Goal: Task Accomplishment & Management: Manage account settings

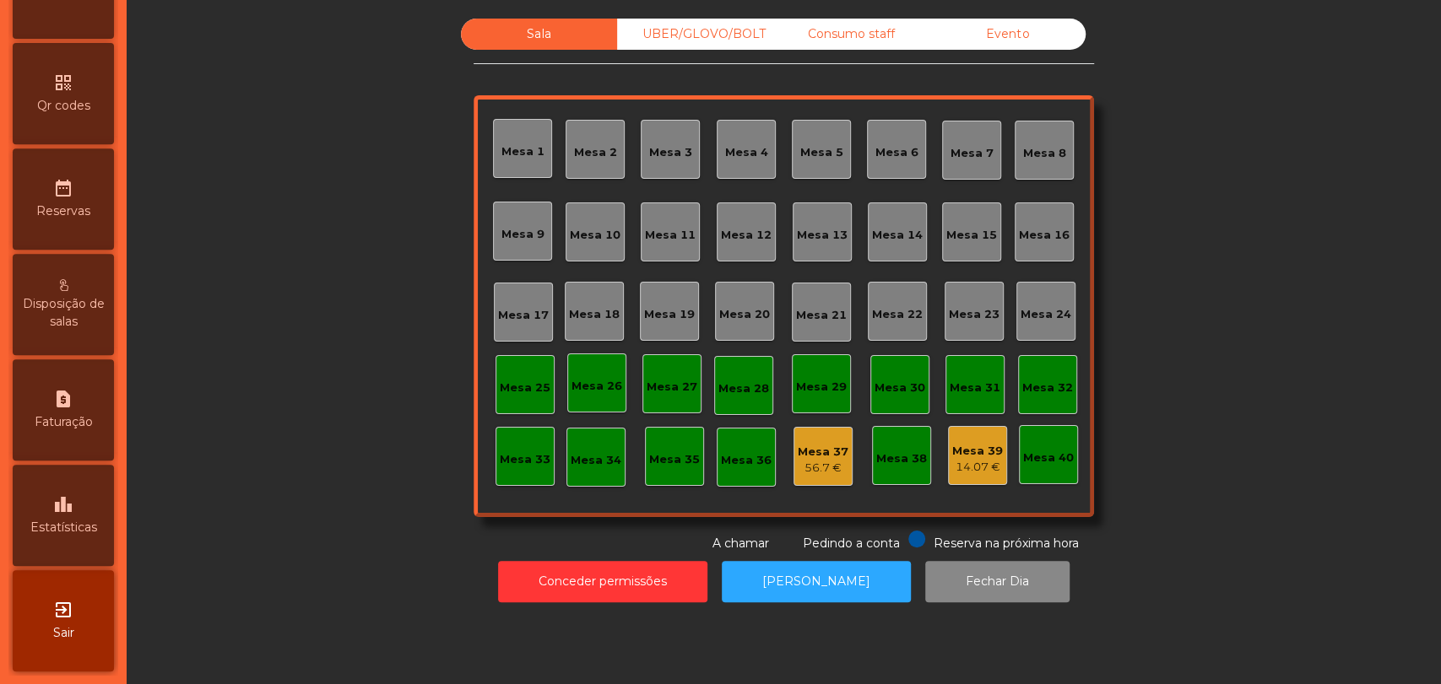
scroll to position [464, 0]
click at [62, 550] on div "leaderboard Estatísticas" at bounding box center [63, 515] width 101 height 101
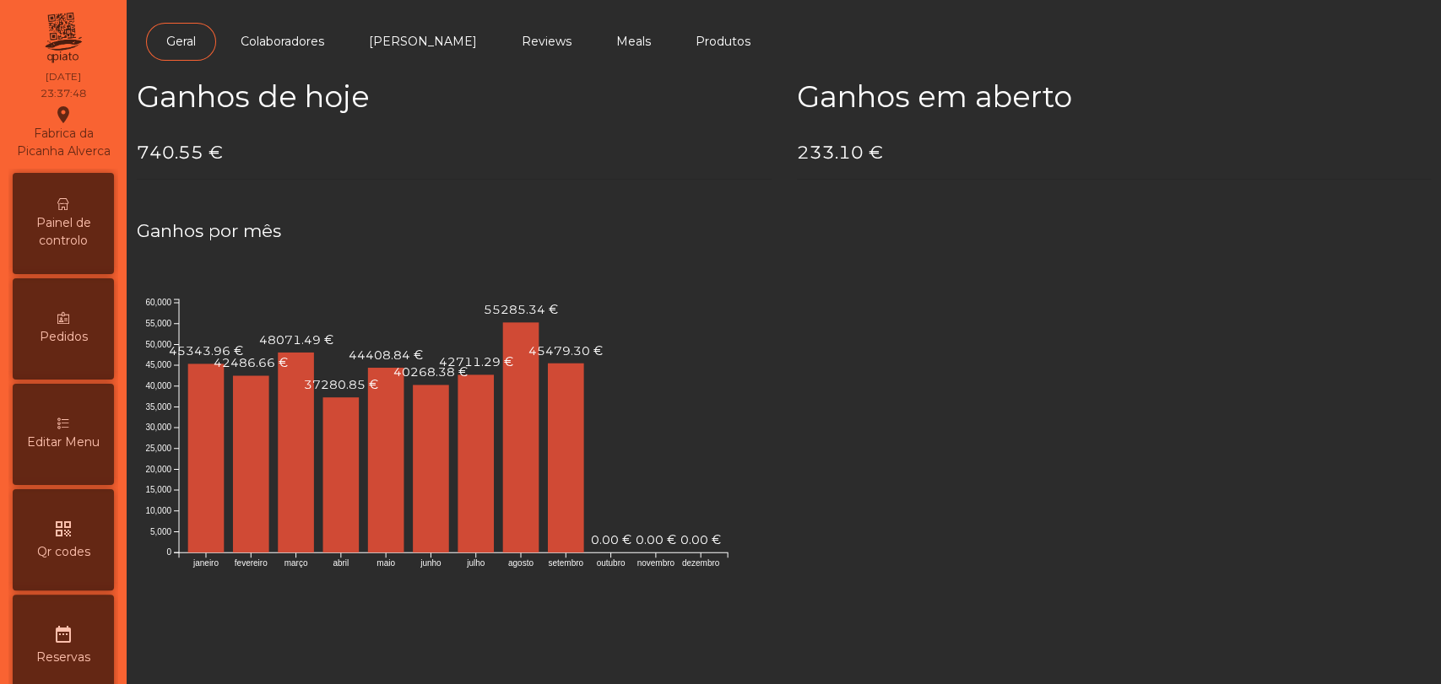
click at [71, 250] on span "Painel de controlo" at bounding box center [63, 231] width 93 height 35
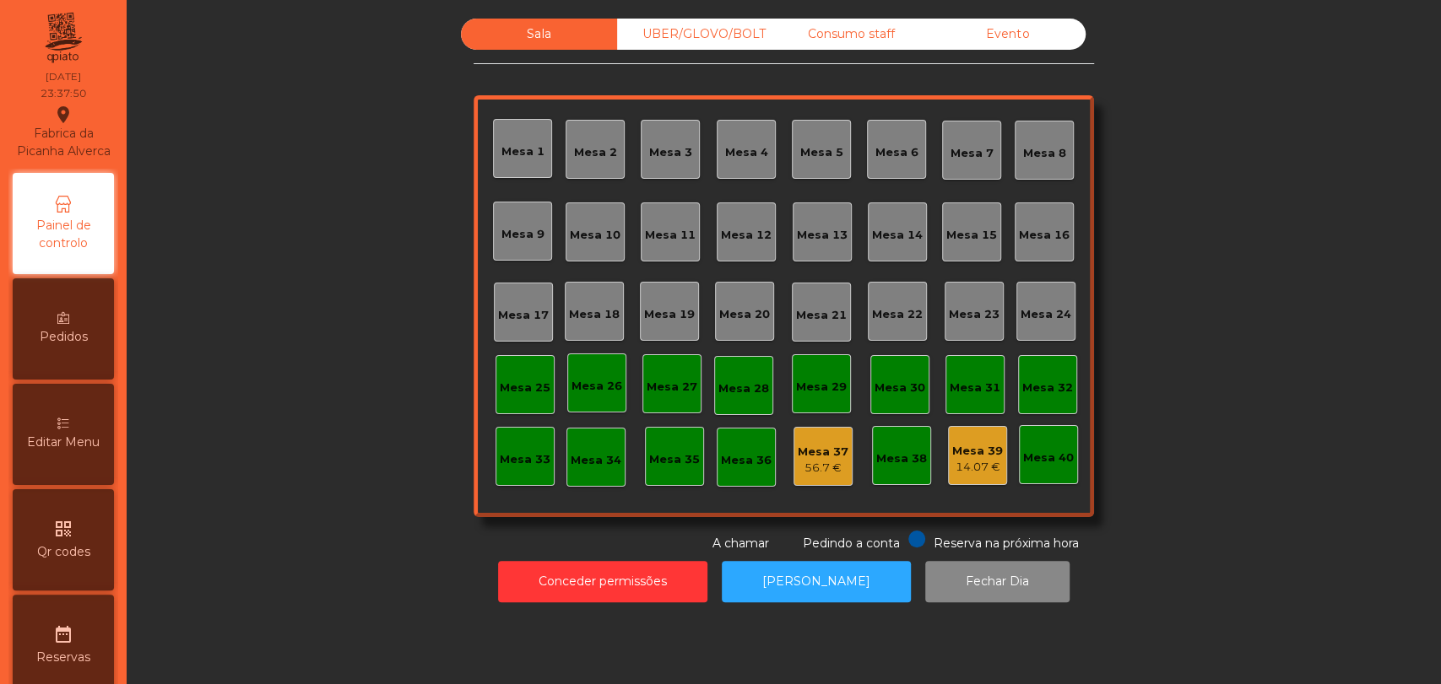
click at [1002, 35] on div "Evento" at bounding box center [1007, 34] width 156 height 31
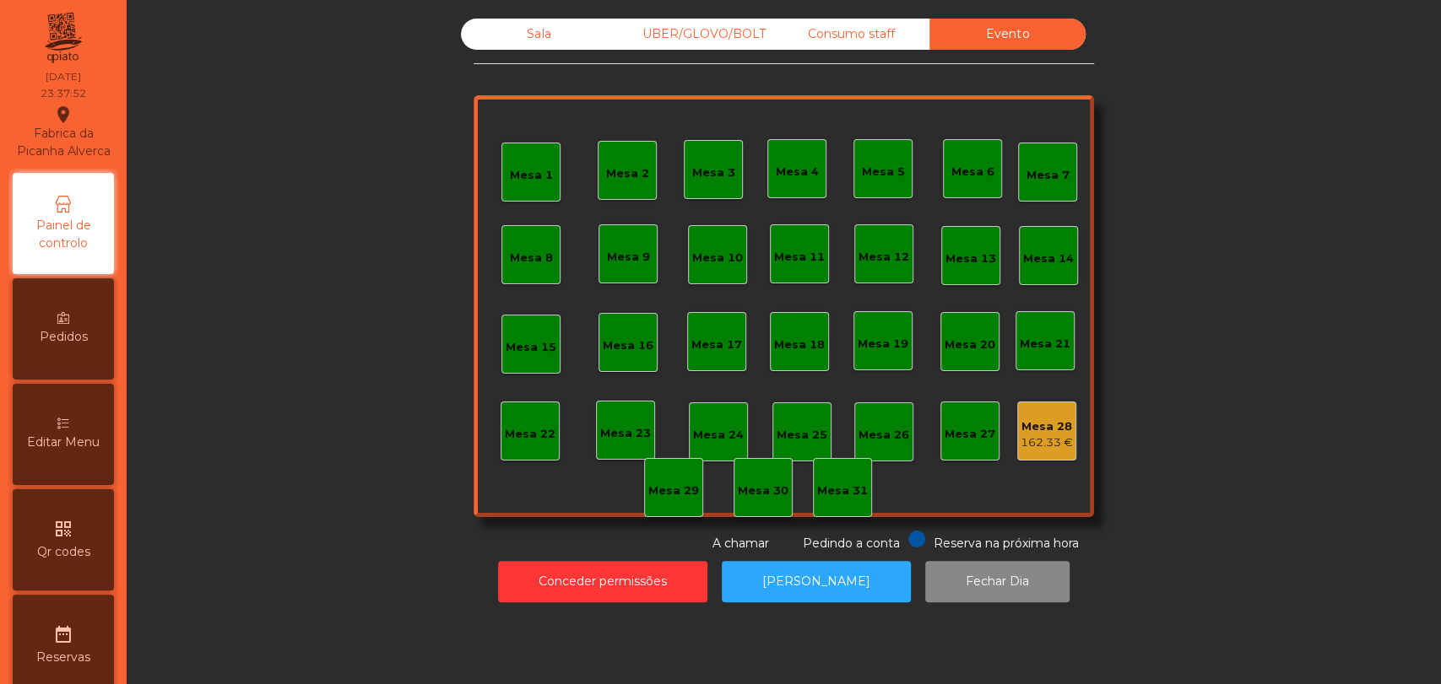
click at [1043, 452] on div "Mesa 28 162.33 €" at bounding box center [1046, 431] width 59 height 59
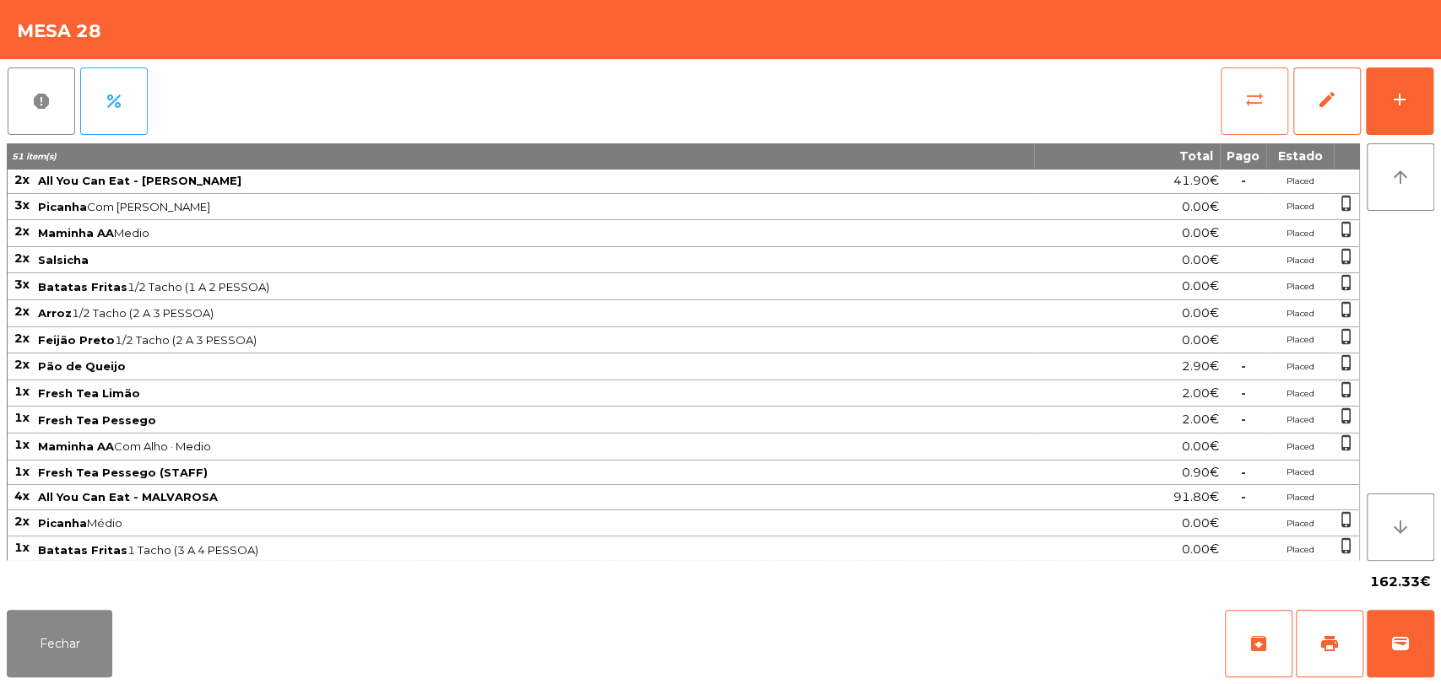
click at [1250, 82] on button "sync_alt" at bounding box center [1254, 102] width 68 height 68
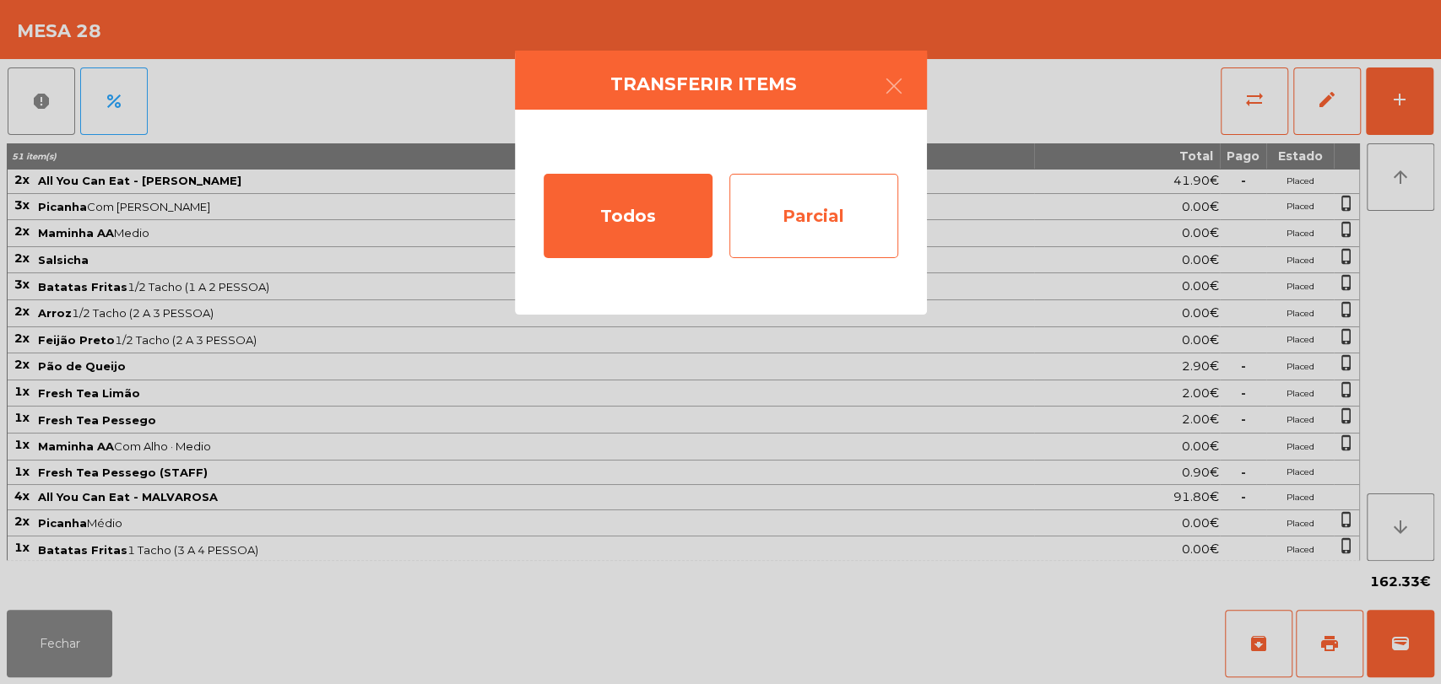
click at [817, 207] on div "Parcial" at bounding box center [813, 216] width 169 height 84
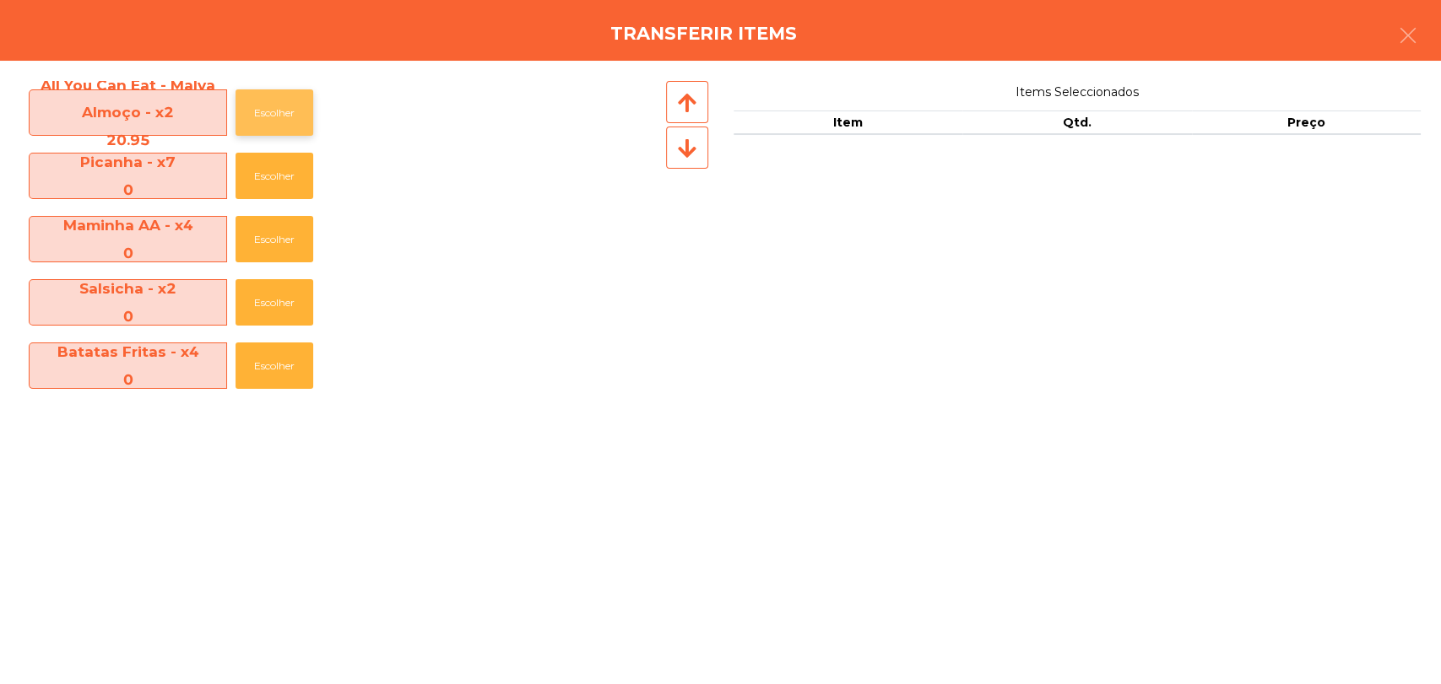
click at [276, 129] on button "Escolher" at bounding box center [274, 112] width 78 height 46
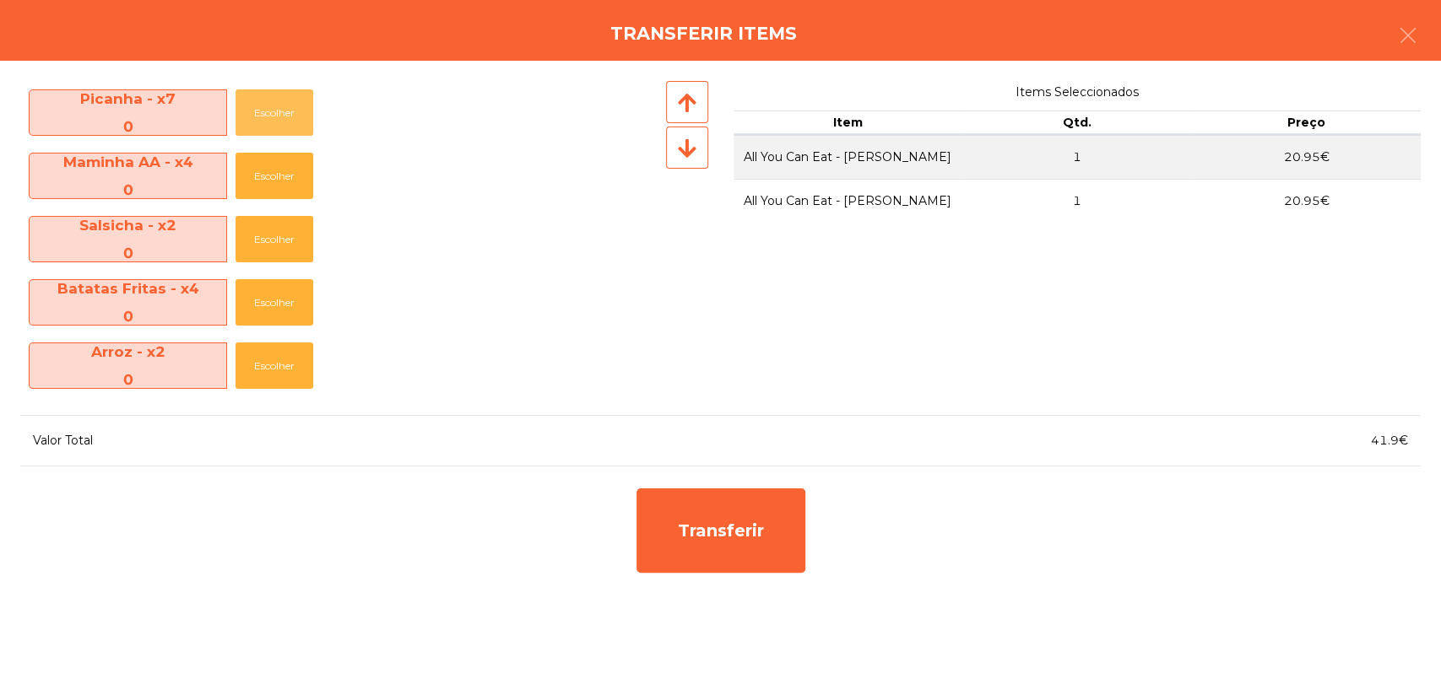
click at [276, 129] on button "Escolher" at bounding box center [274, 112] width 78 height 46
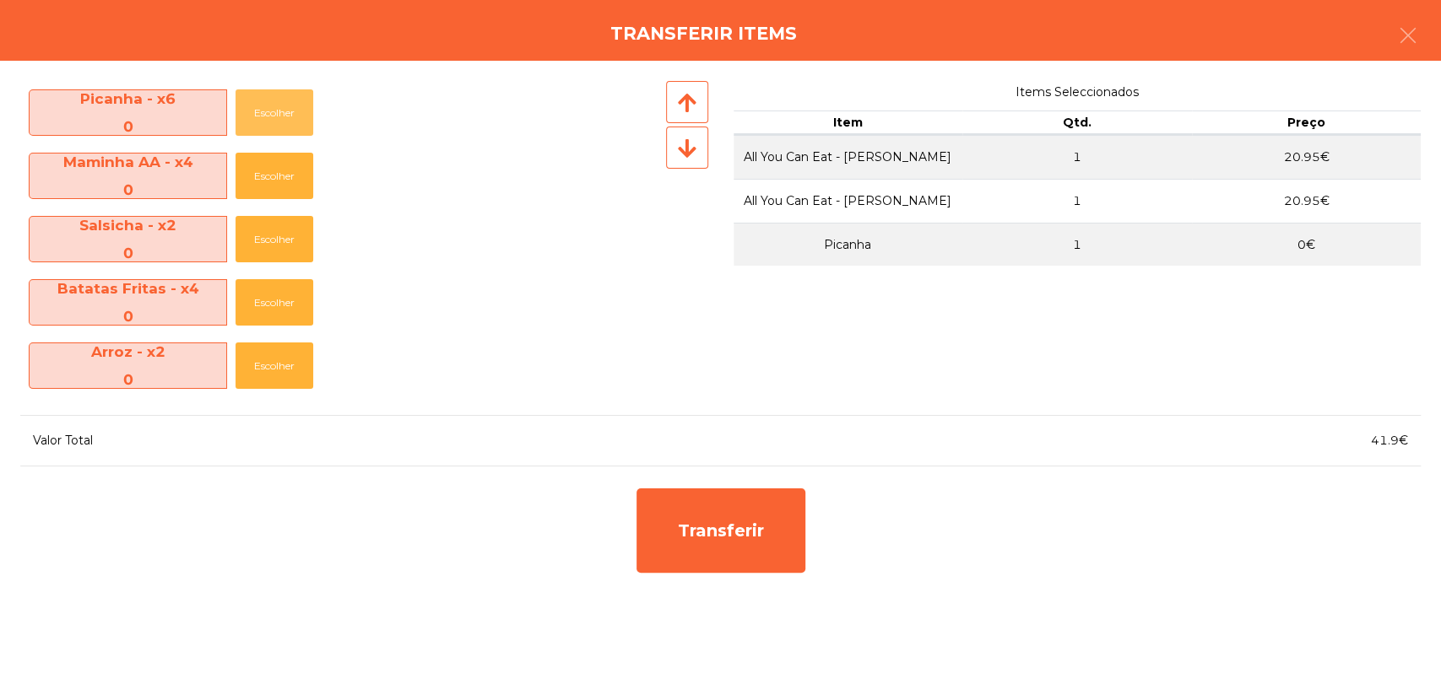
click at [276, 129] on button "Escolher" at bounding box center [274, 112] width 78 height 46
click at [686, 169] on div at bounding box center [686, 241] width 46 height 321
click at [695, 154] on icon at bounding box center [687, 148] width 19 height 21
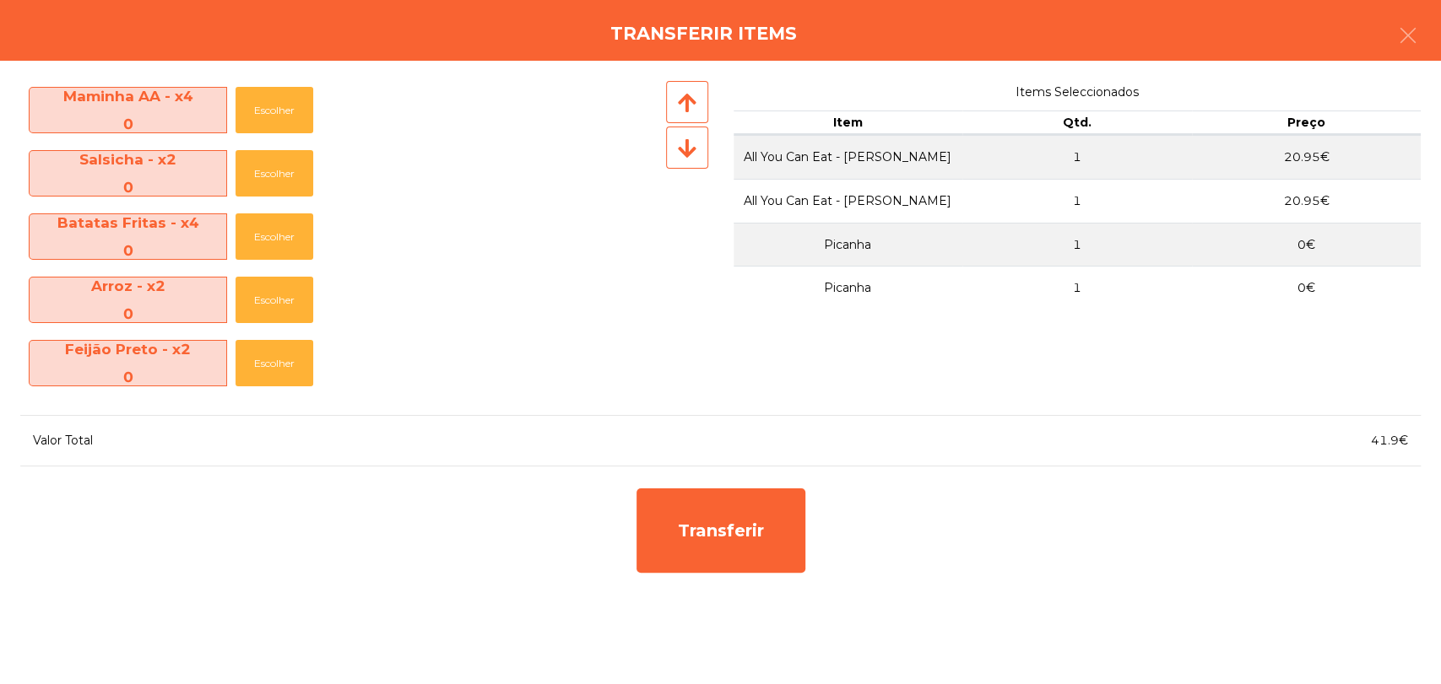
click at [695, 154] on icon at bounding box center [687, 148] width 19 height 21
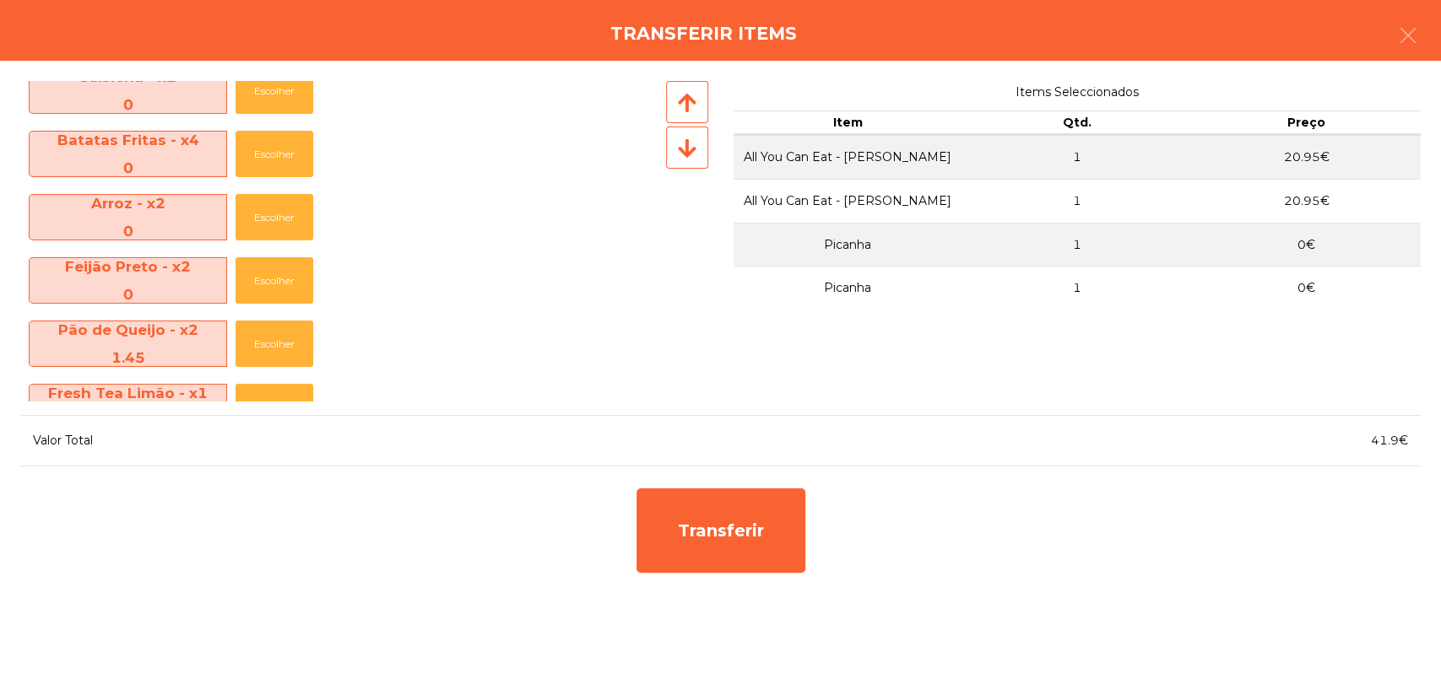
click at [695, 154] on icon at bounding box center [687, 148] width 19 height 21
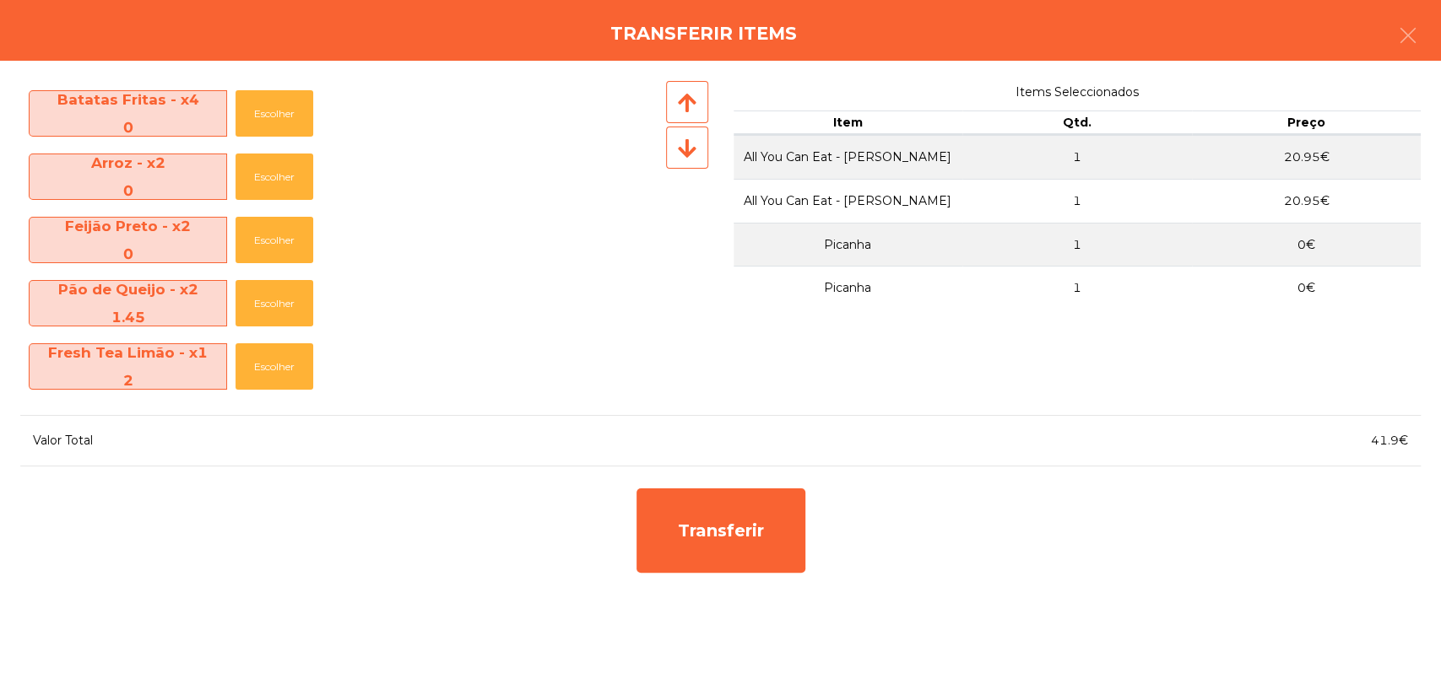
click at [695, 154] on icon at bounding box center [687, 148] width 19 height 21
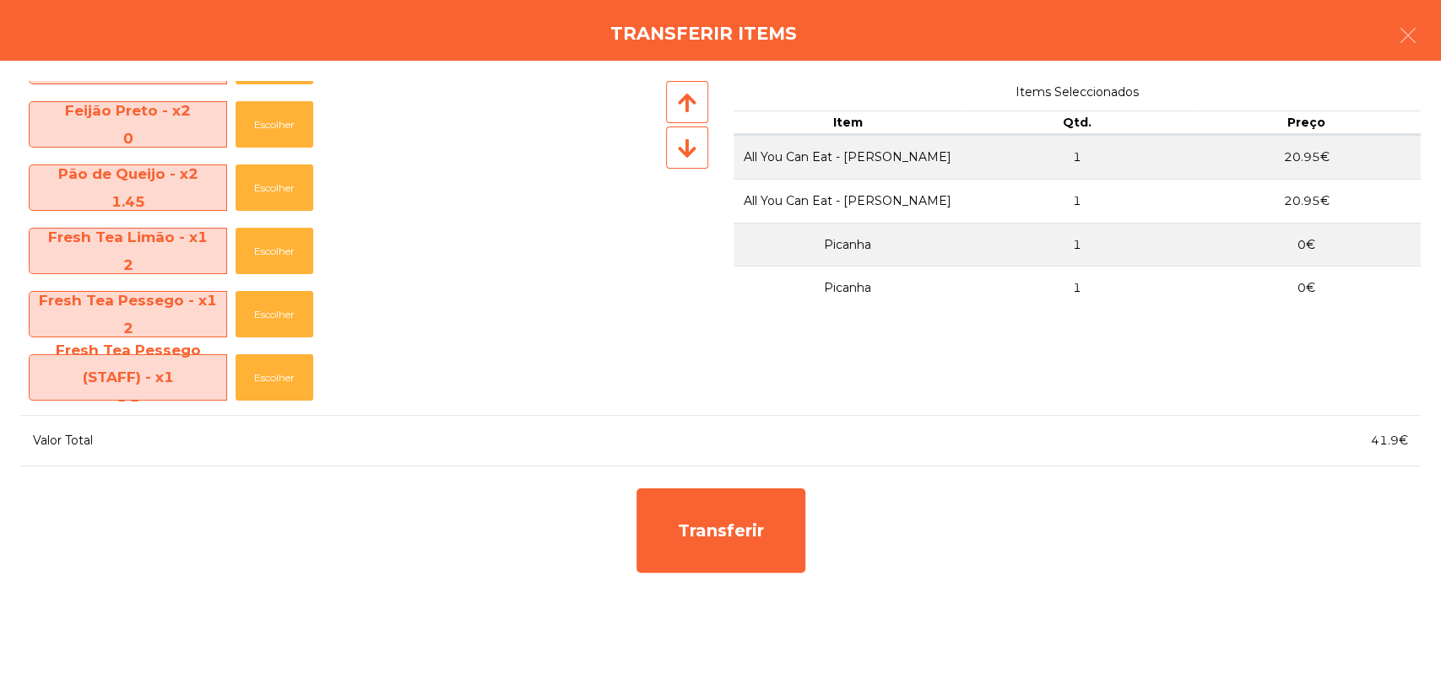
click at [695, 154] on icon at bounding box center [687, 148] width 19 height 21
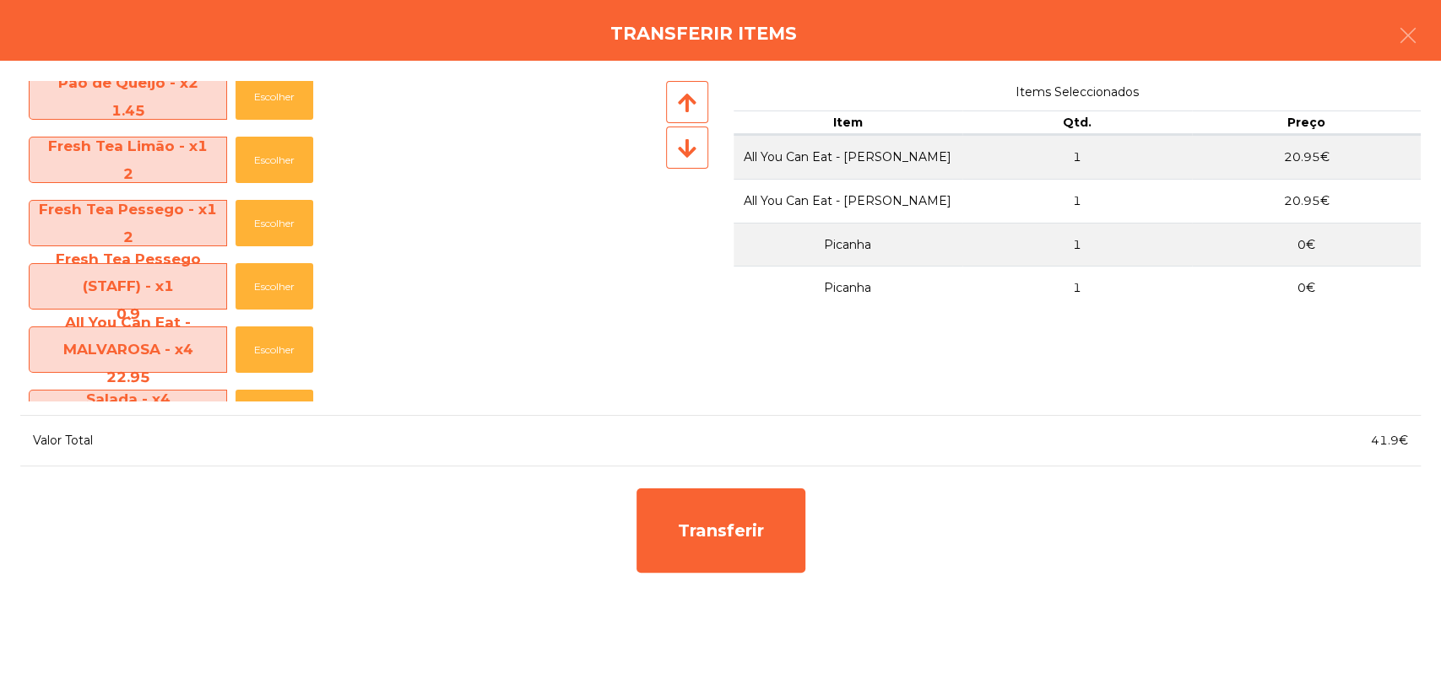
scroll to position [412, 0]
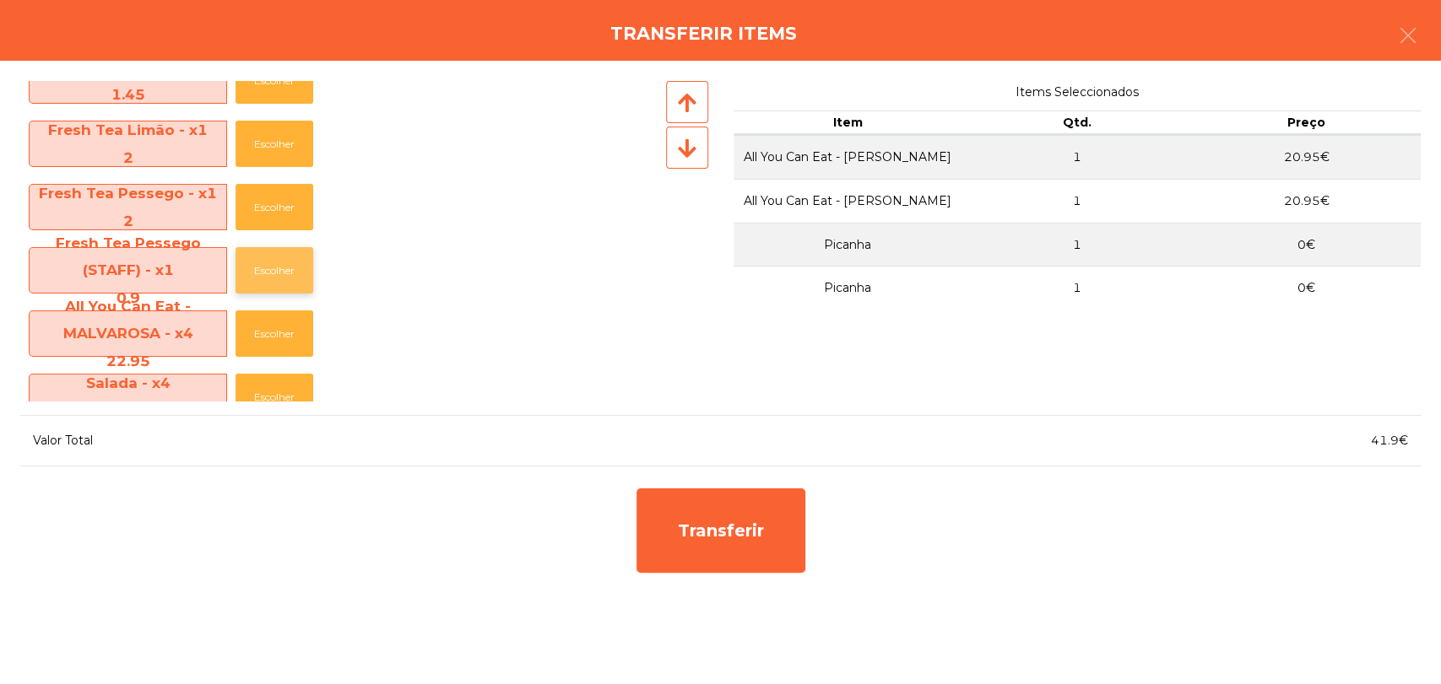
click at [290, 258] on button "Escolher" at bounding box center [274, 270] width 78 height 46
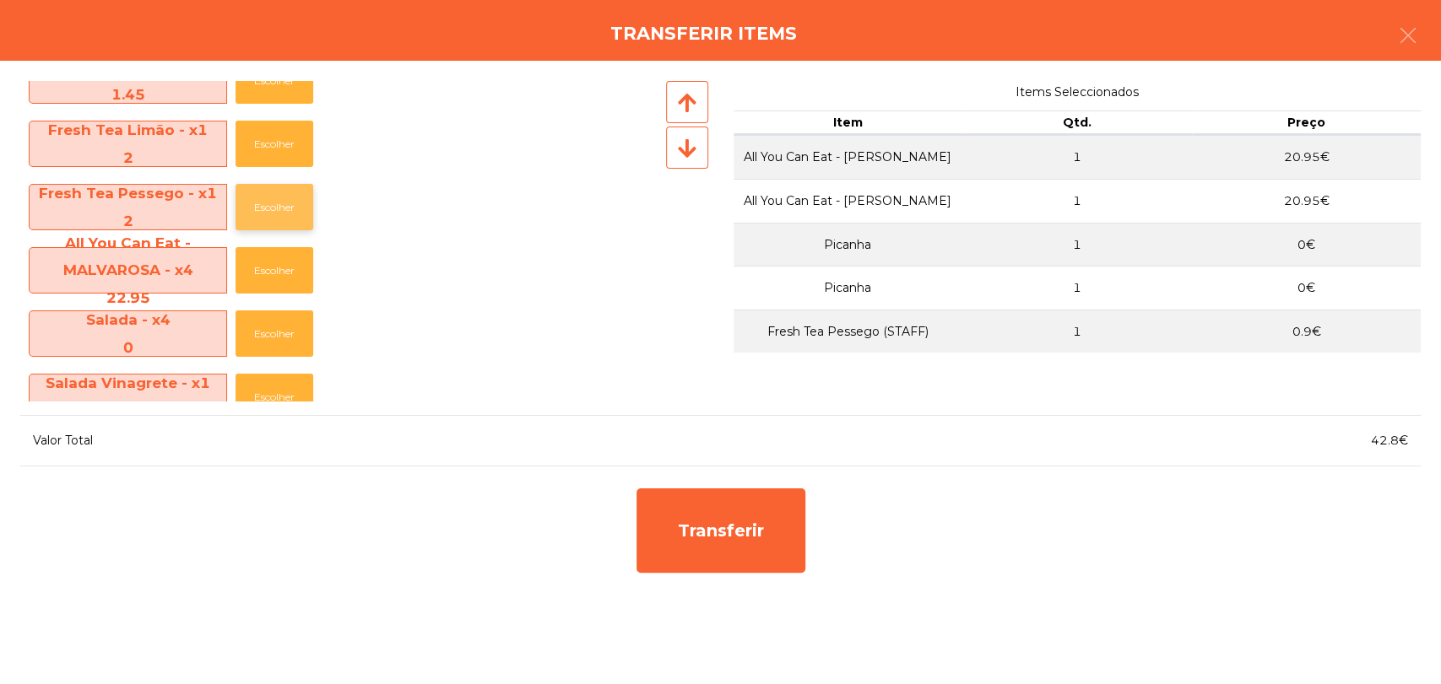
click at [284, 209] on button "Escolher" at bounding box center [274, 207] width 78 height 46
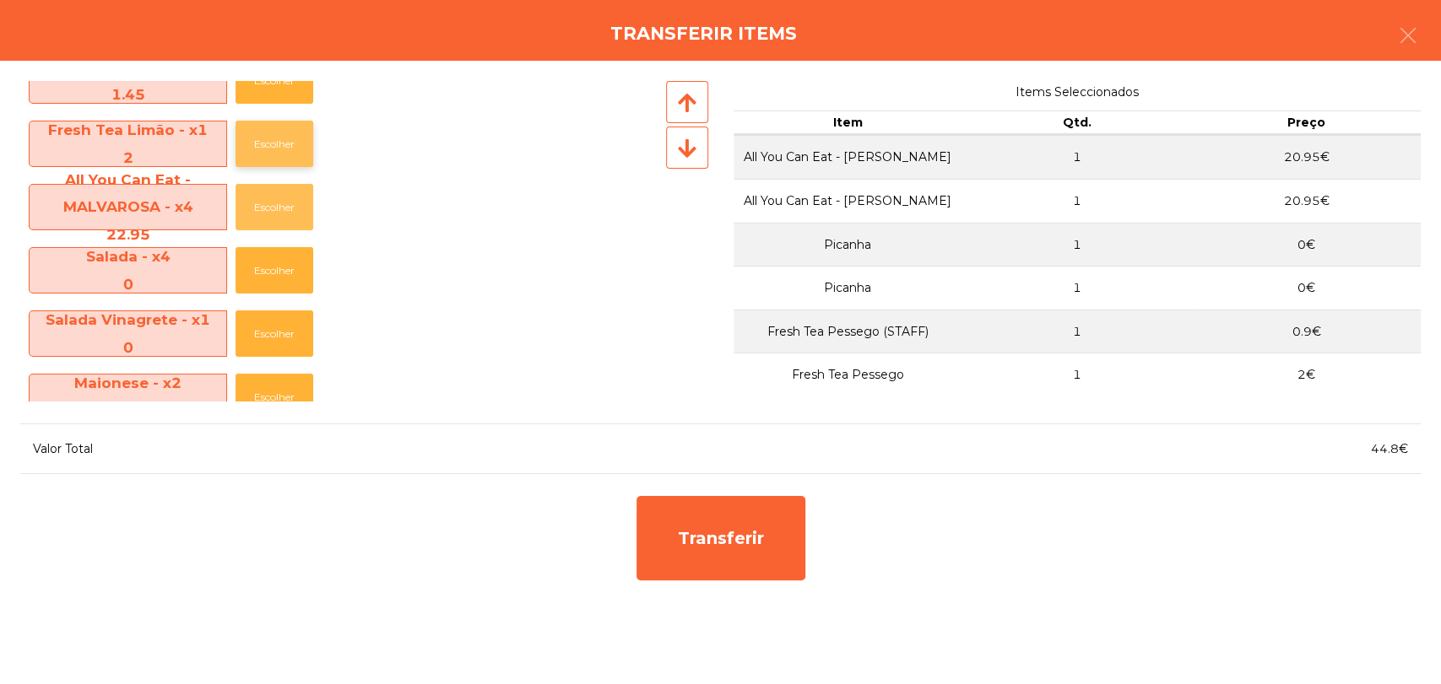
drag, startPoint x: 284, startPoint y: 209, endPoint x: 278, endPoint y: 137, distance: 72.8
click at [278, 137] on div "Picanha - x5 0 Escolher Maminha AA - x4 0 Escolher Salsicha - x2 0 Escolher Bat…" at bounding box center [341, 241] width 642 height 321
drag, startPoint x: 278, startPoint y: 137, endPoint x: 272, endPoint y: 192, distance: 55.2
click at [272, 192] on div "Picanha - x5 0 Escolher Maminha AA - x4 0 Escolher Salsicha - x2 0 Escolher Bat…" at bounding box center [341, 241] width 642 height 321
click at [272, 192] on button "Escolher" at bounding box center [274, 207] width 78 height 46
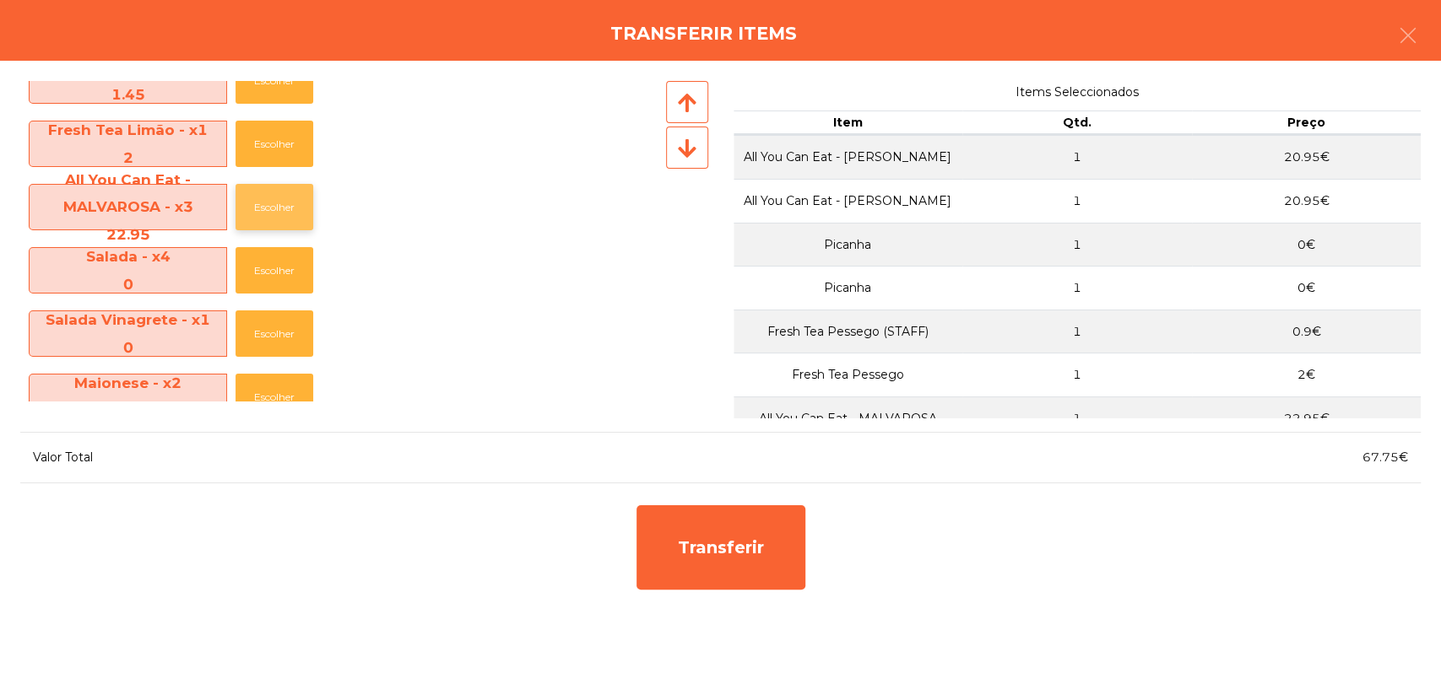
click at [272, 192] on button "Escolher" at bounding box center [274, 207] width 78 height 46
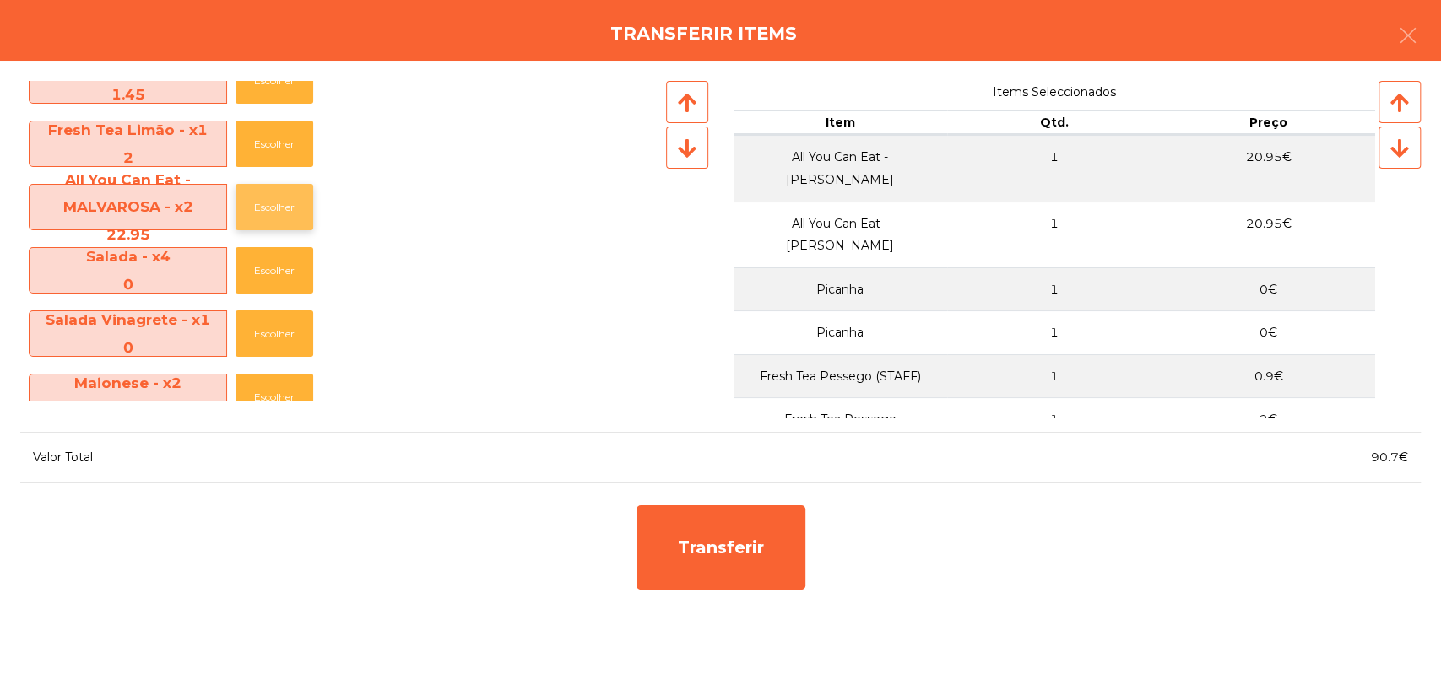
click at [272, 192] on button "Escolher" at bounding box center [274, 207] width 78 height 46
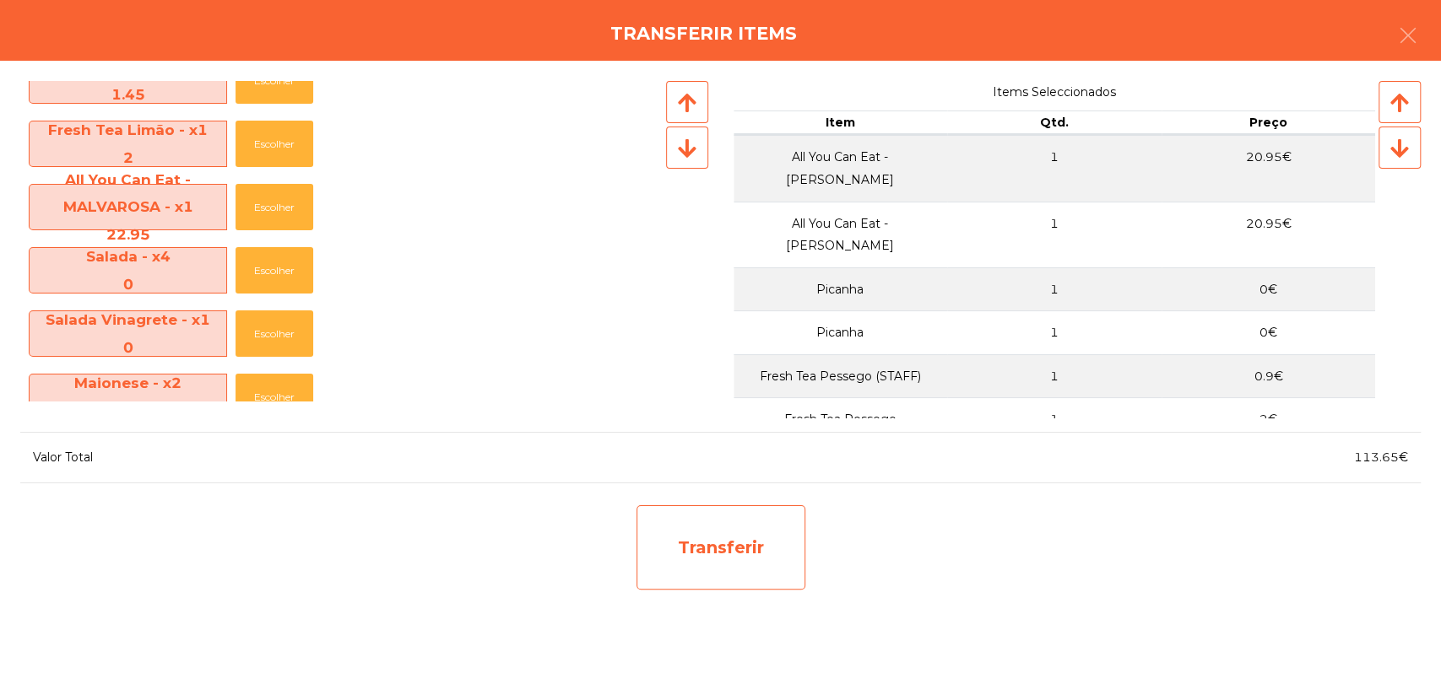
click at [743, 553] on div "Transferir" at bounding box center [720, 548] width 169 height 84
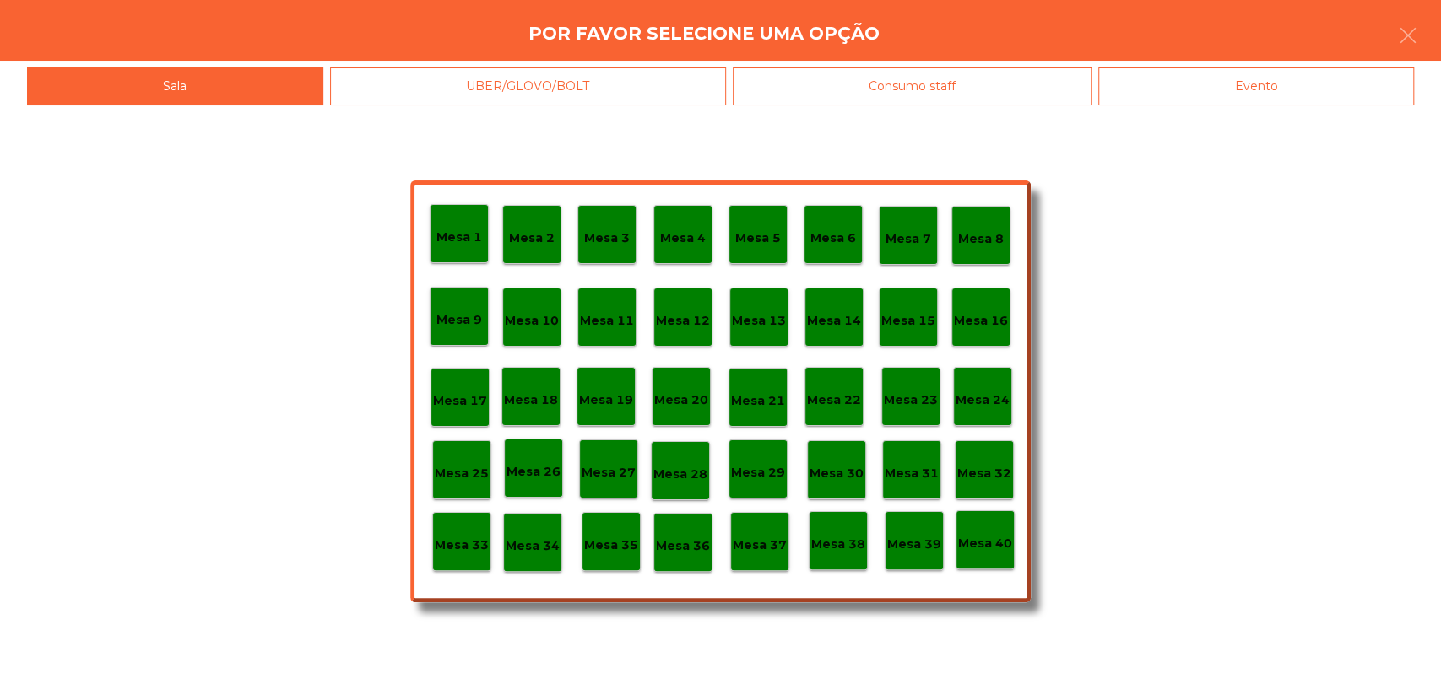
click at [755, 482] on div "Mesa 29" at bounding box center [757, 469] width 59 height 59
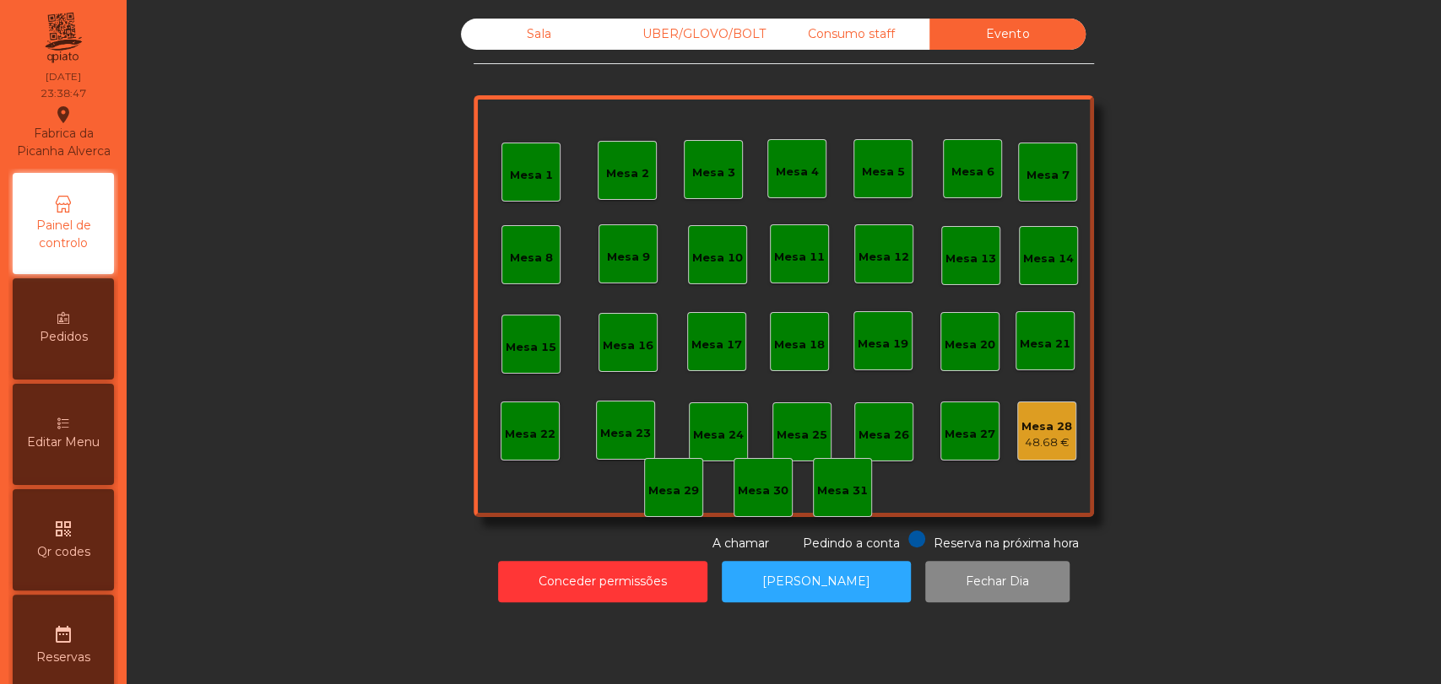
click at [1036, 439] on div "48.68 €" at bounding box center [1046, 443] width 51 height 17
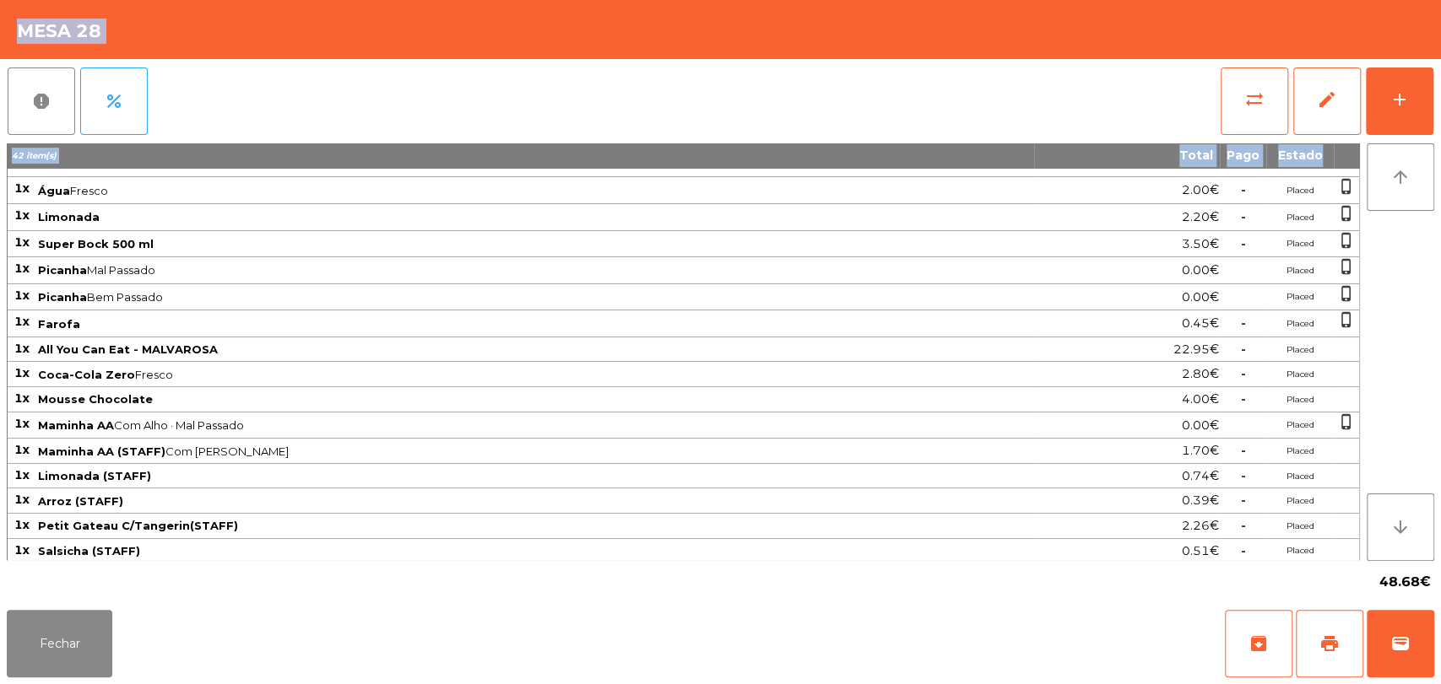
scroll to position [386, 0]
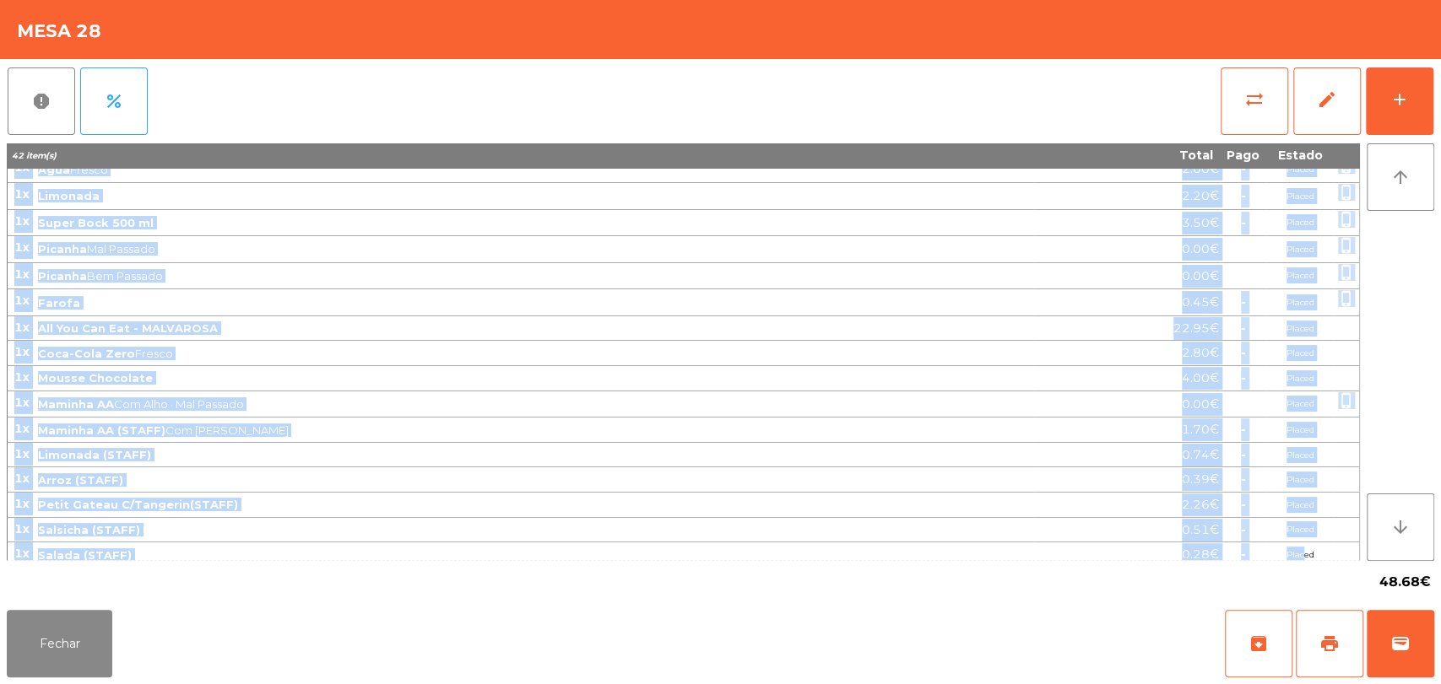
drag, startPoint x: 15, startPoint y: 177, endPoint x: 1303, endPoint y: 550, distance: 1340.8
copy tbody "3l Ipsumdo SI Ametc 0.73€ Adipis elits_doeius 4t Incididu 2.09€ Utlabo etdol_ma…"
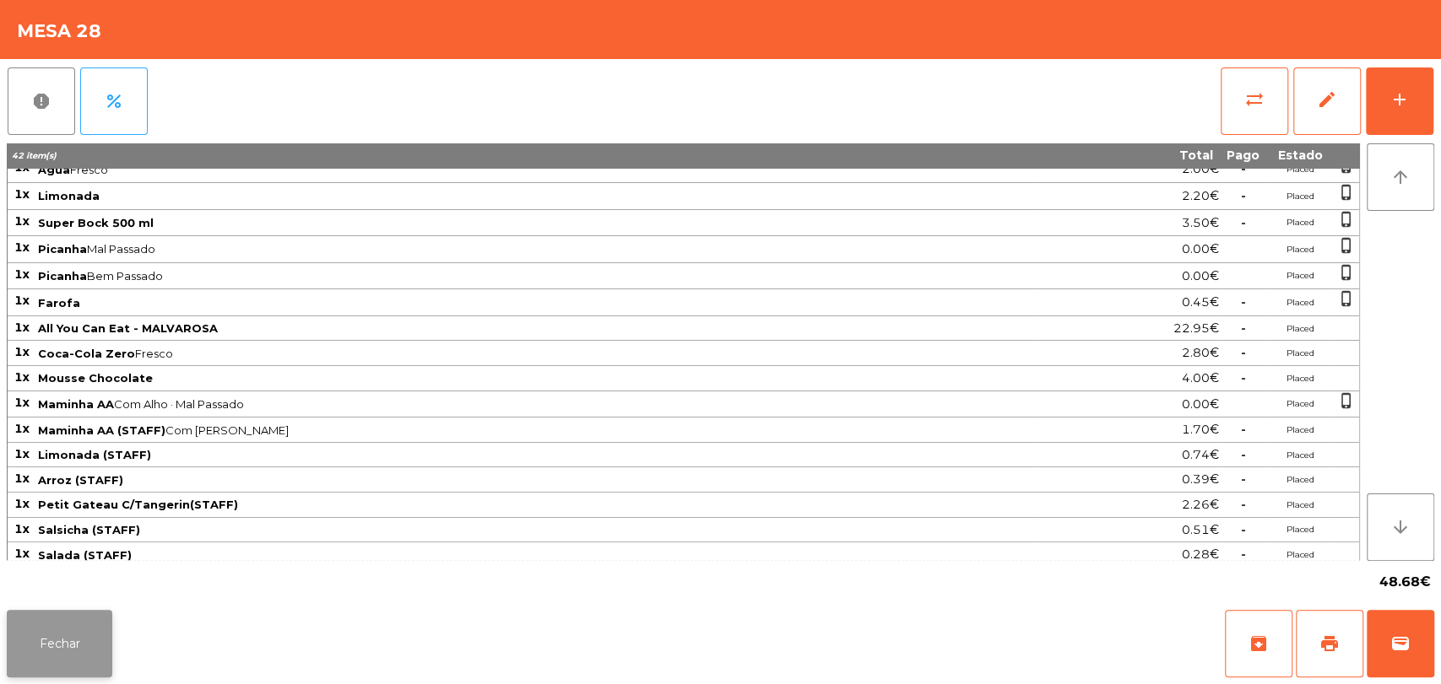
click at [61, 649] on button "Fechar" at bounding box center [59, 644] width 105 height 68
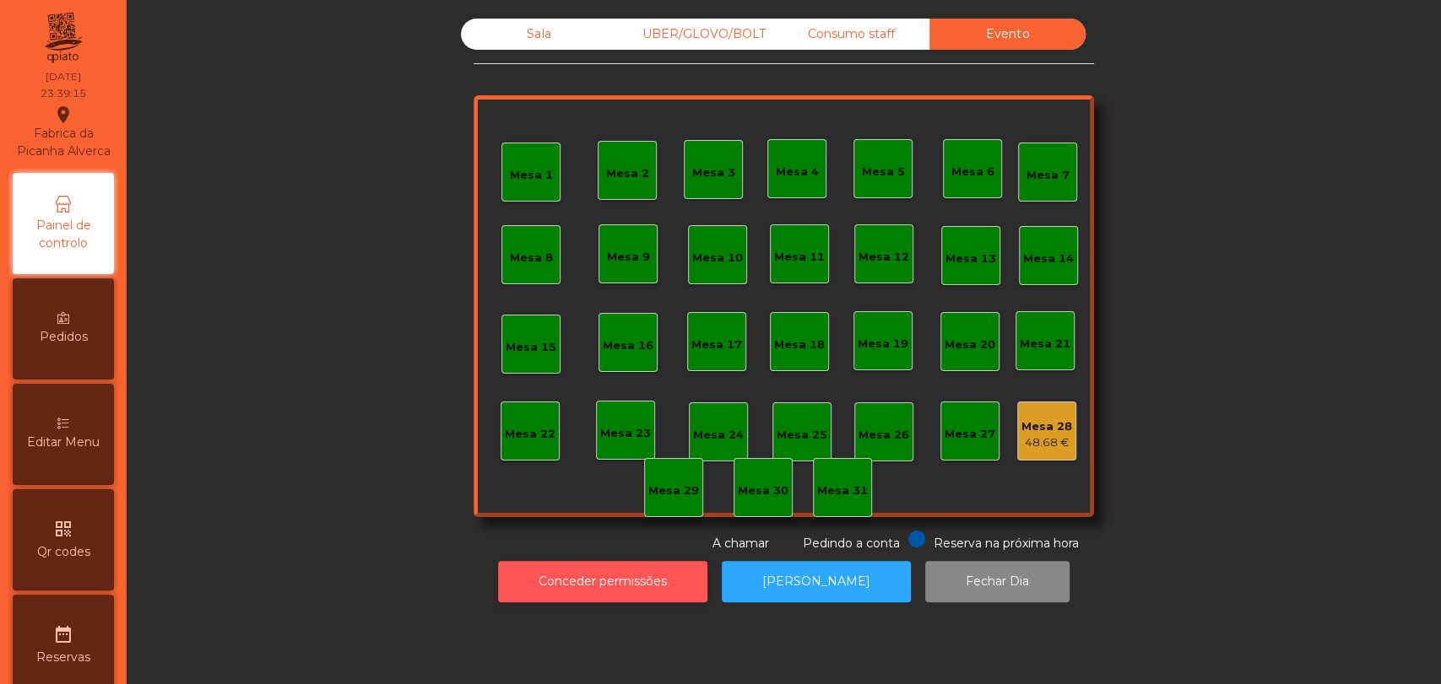
click at [626, 588] on button "Conceder permissões" at bounding box center [602, 581] width 209 height 41
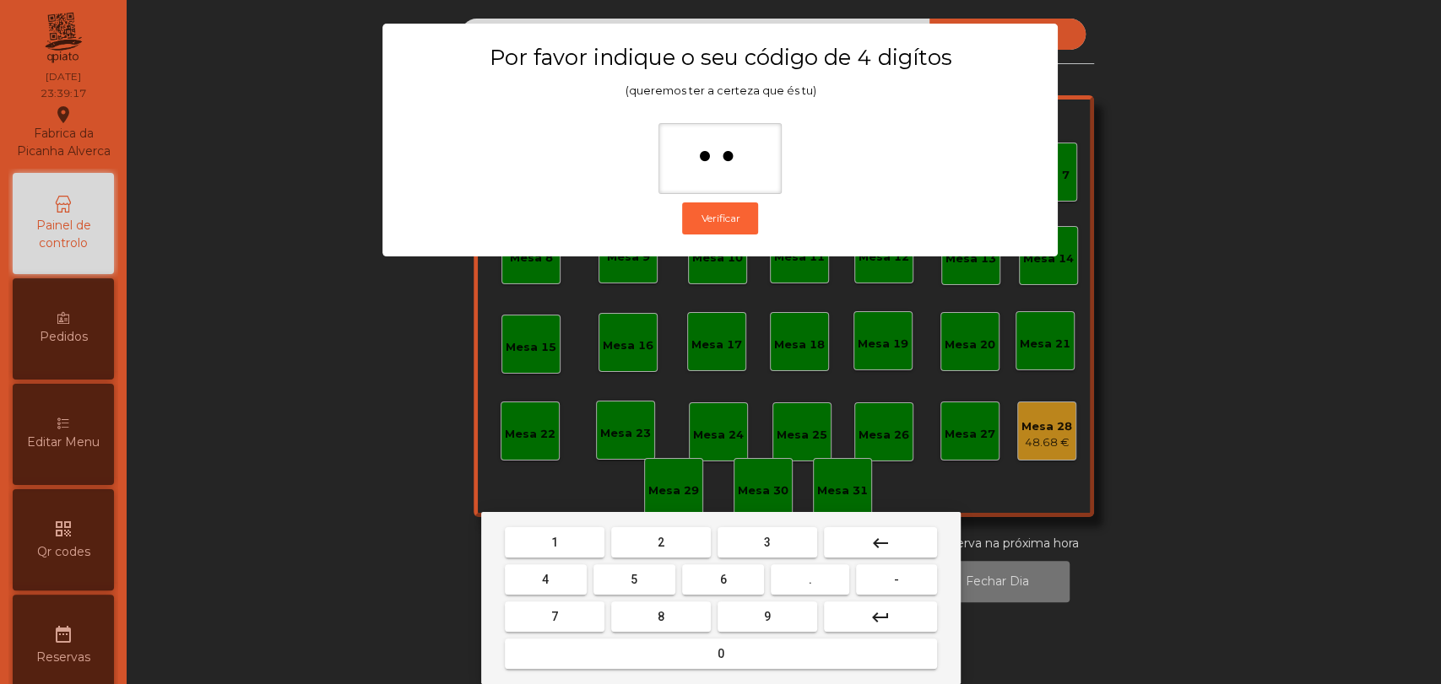
type input "***"
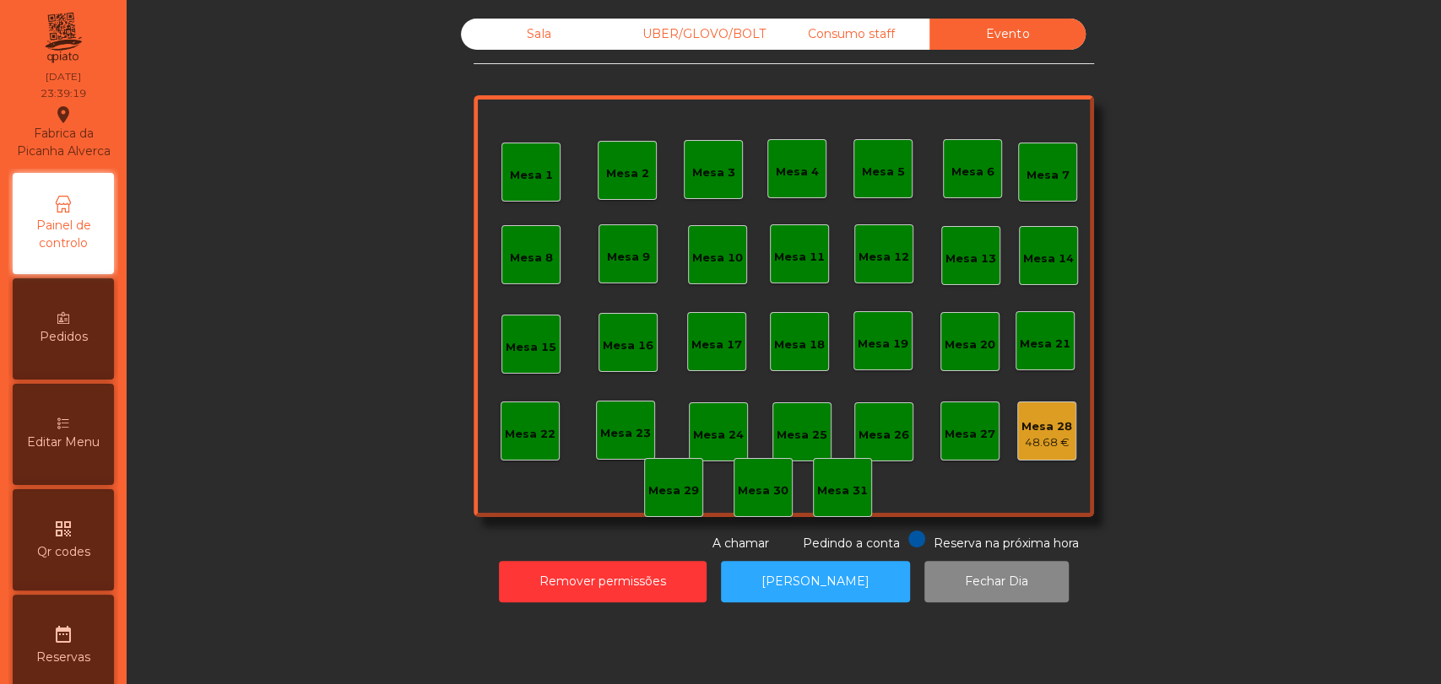
click at [1055, 423] on div "Mesa 28" at bounding box center [1046, 427] width 51 height 17
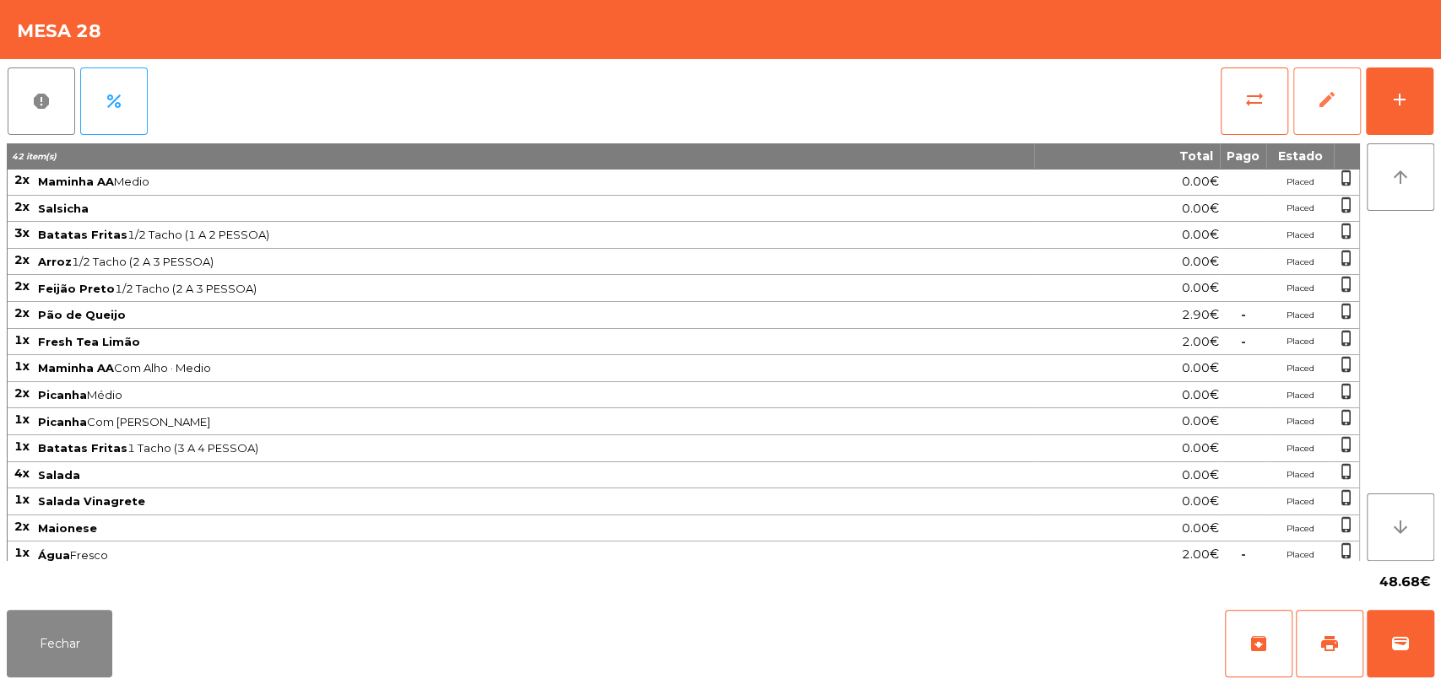
click at [1339, 94] on button "edit" at bounding box center [1327, 102] width 68 height 68
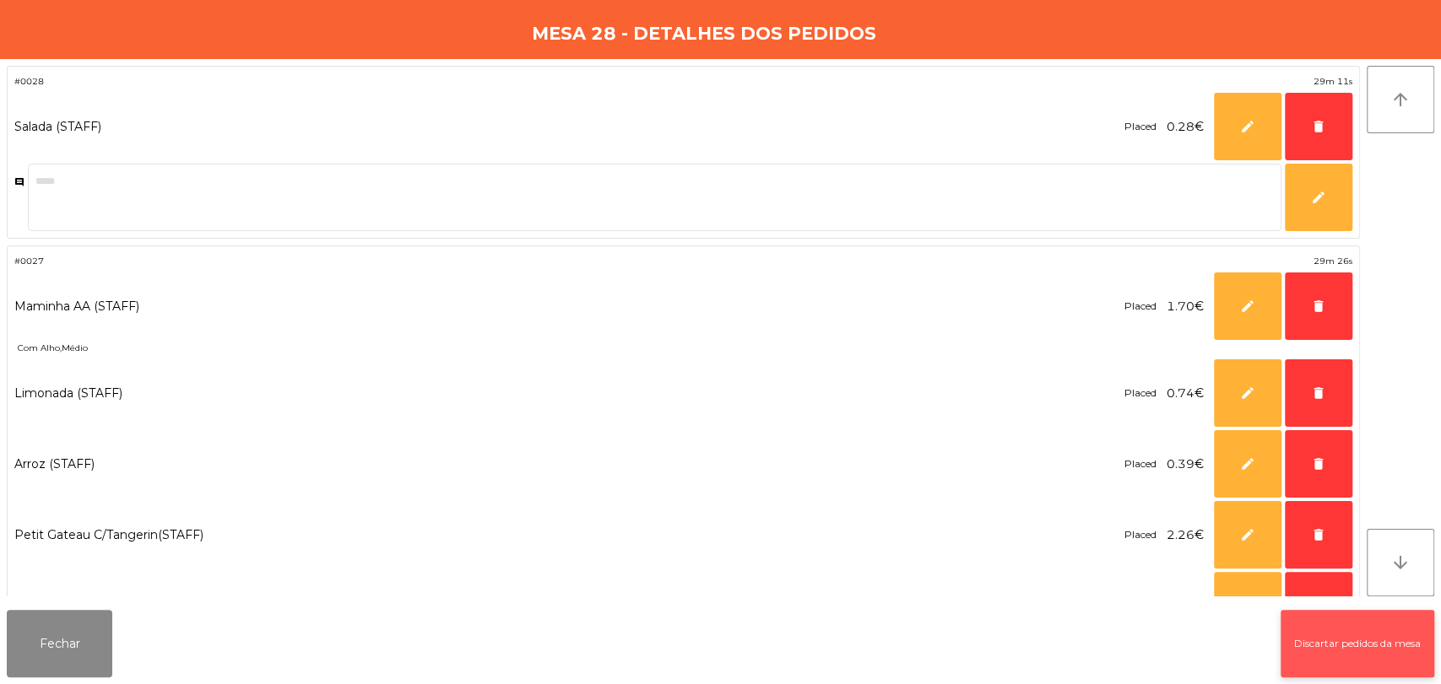
click at [1333, 650] on button "Discartar pedidos da mesa" at bounding box center [1357, 644] width 154 height 68
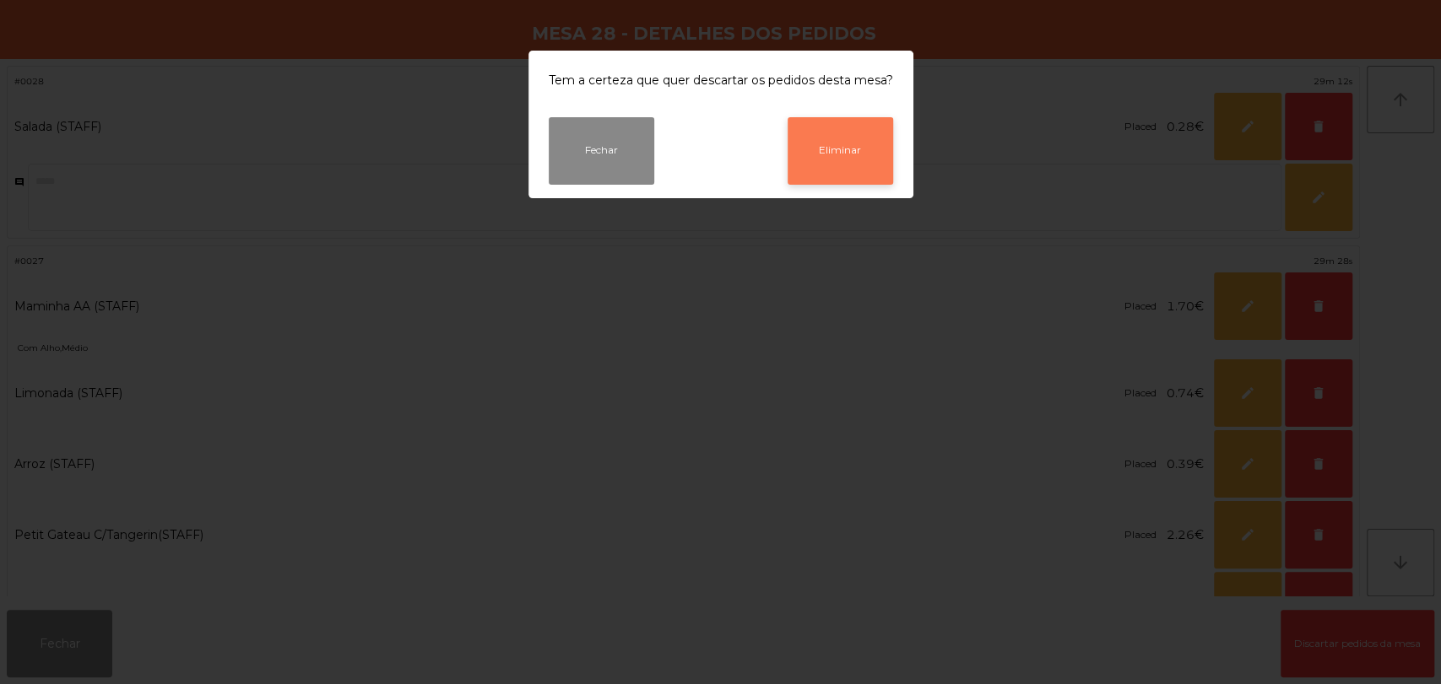
click at [862, 161] on button "Eliminar" at bounding box center [839, 151] width 105 height 68
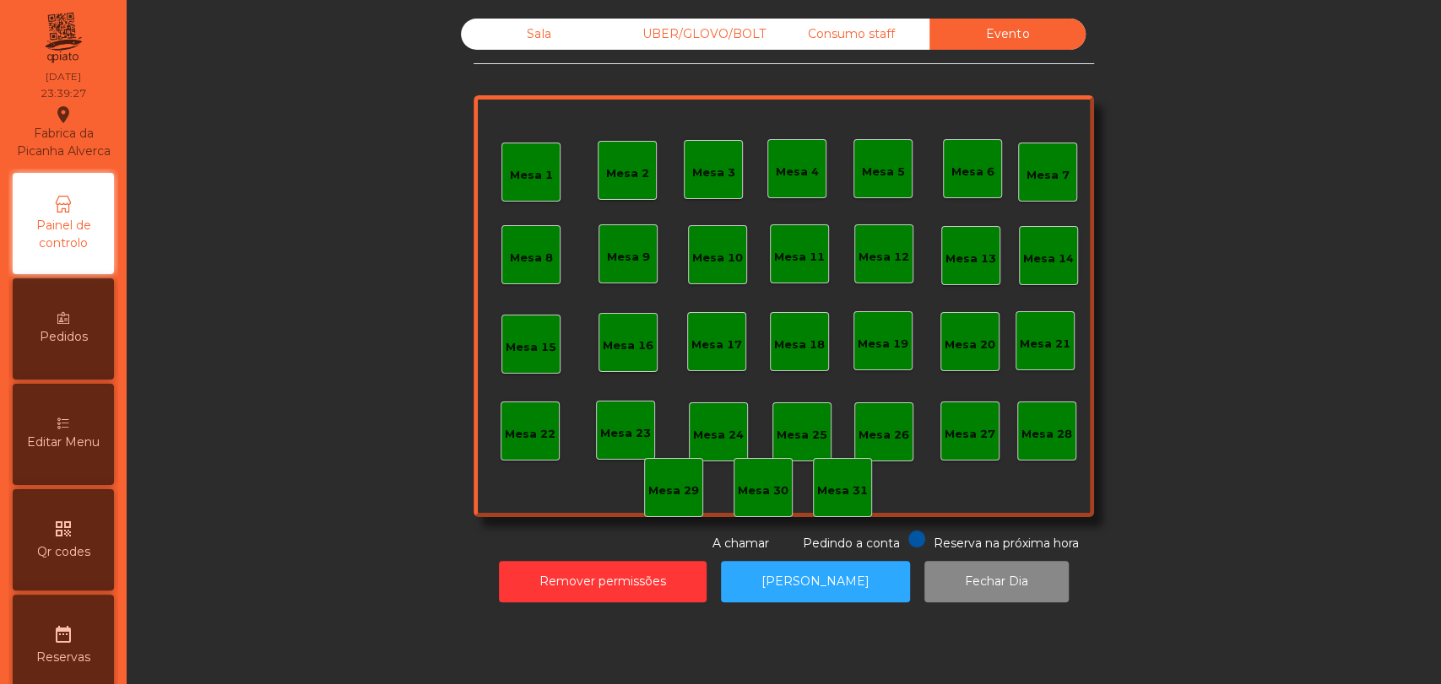
click at [830, 46] on div "Consumo staff" at bounding box center [851, 34] width 156 height 31
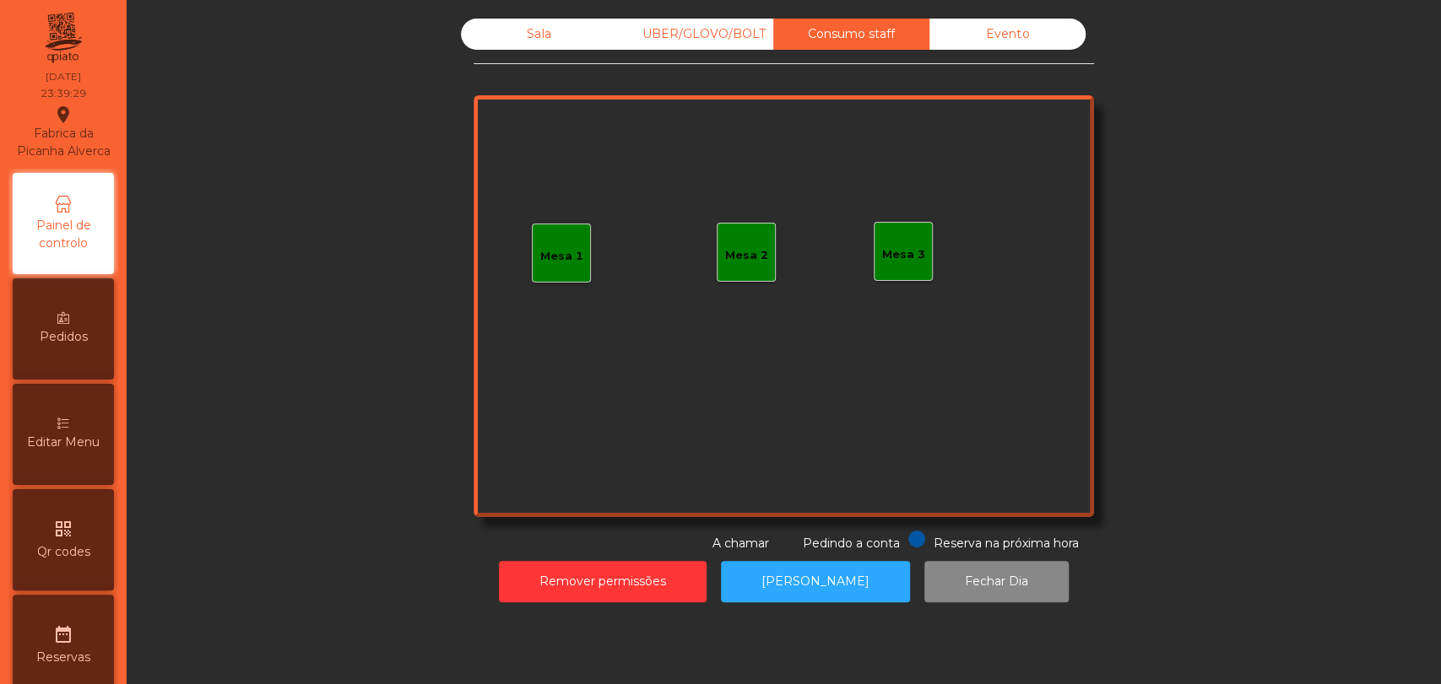
click at [687, 19] on div "UBER/GLOVO/BOLT" at bounding box center [695, 34] width 156 height 31
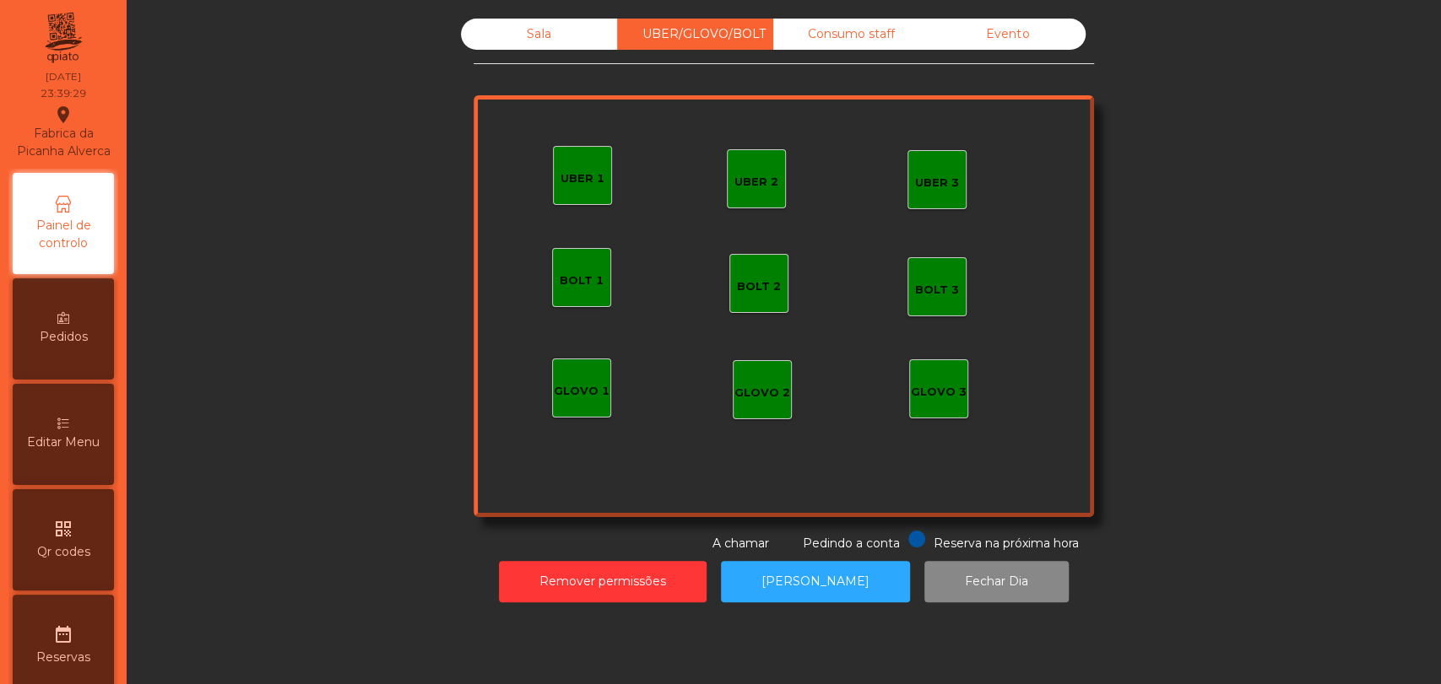
click at [514, 31] on div "Sala" at bounding box center [539, 34] width 156 height 31
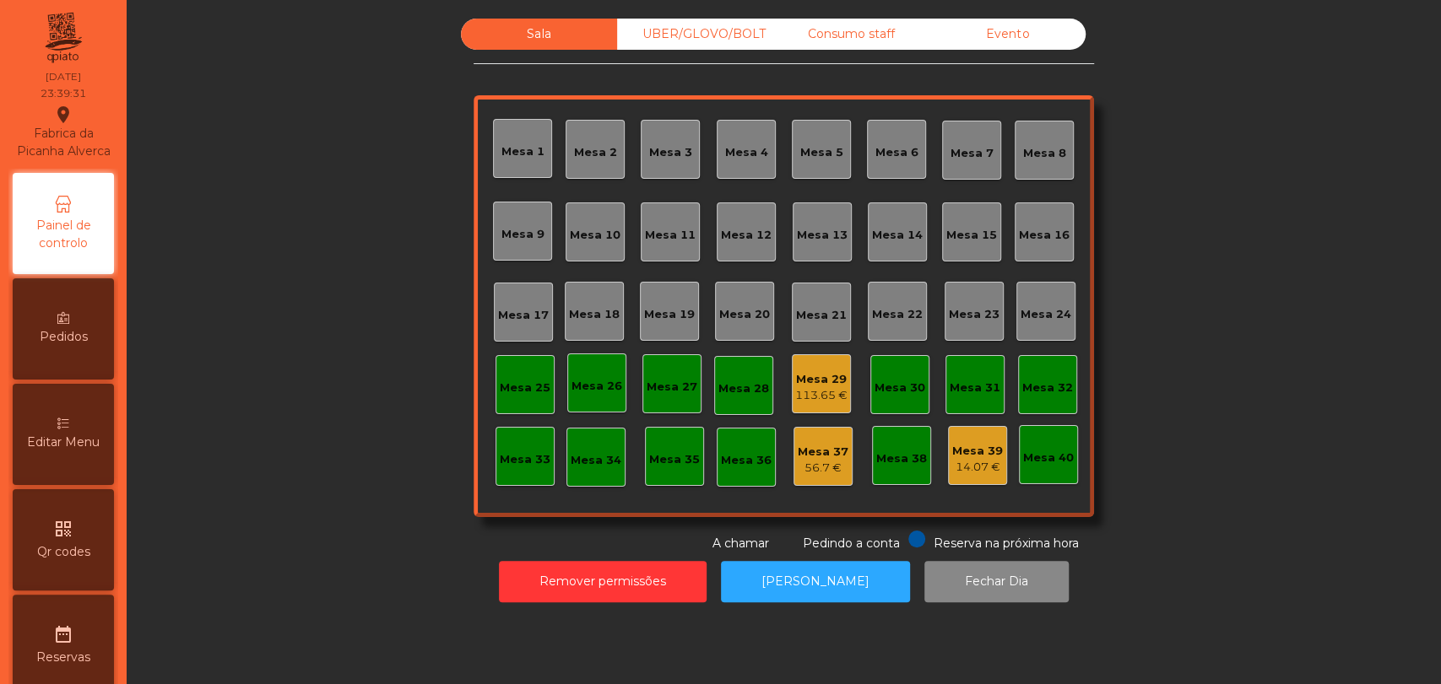
click at [826, 399] on div "113.65 €" at bounding box center [821, 395] width 52 height 17
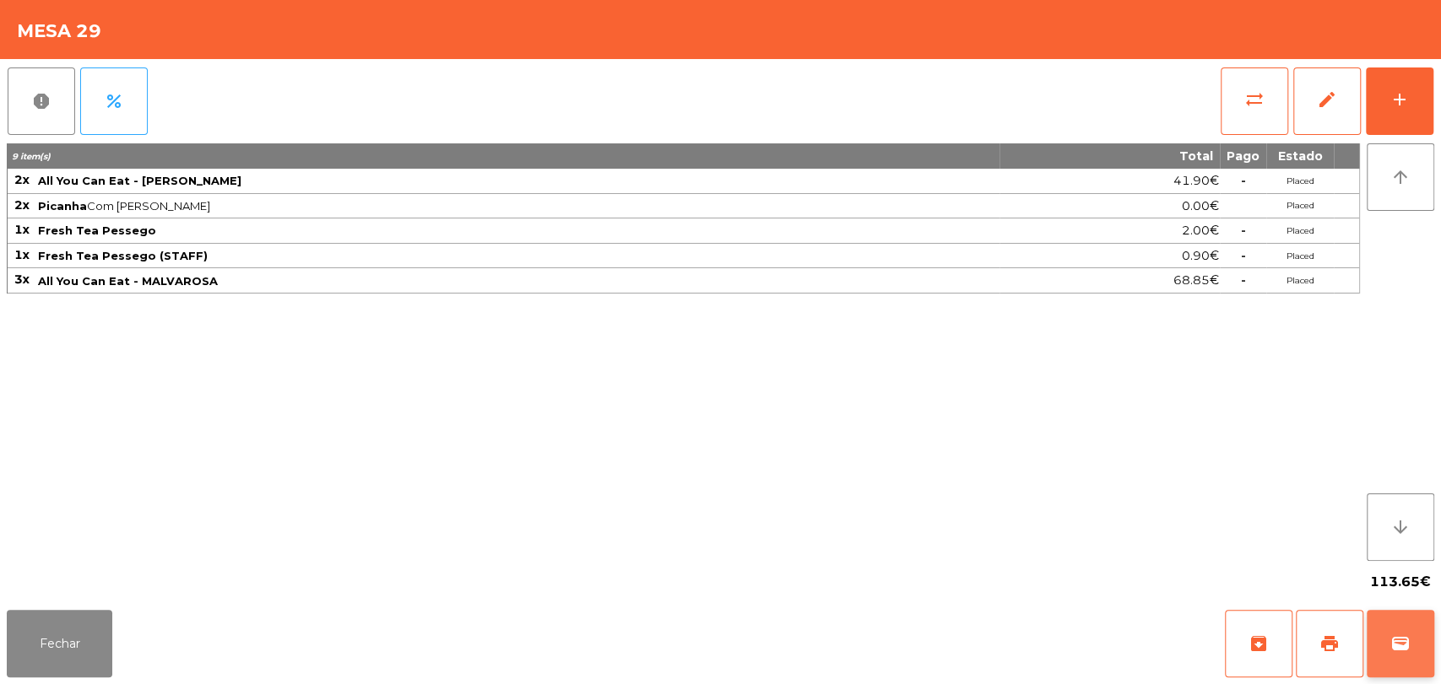
click at [1379, 643] on button "wallet" at bounding box center [1400, 644] width 68 height 68
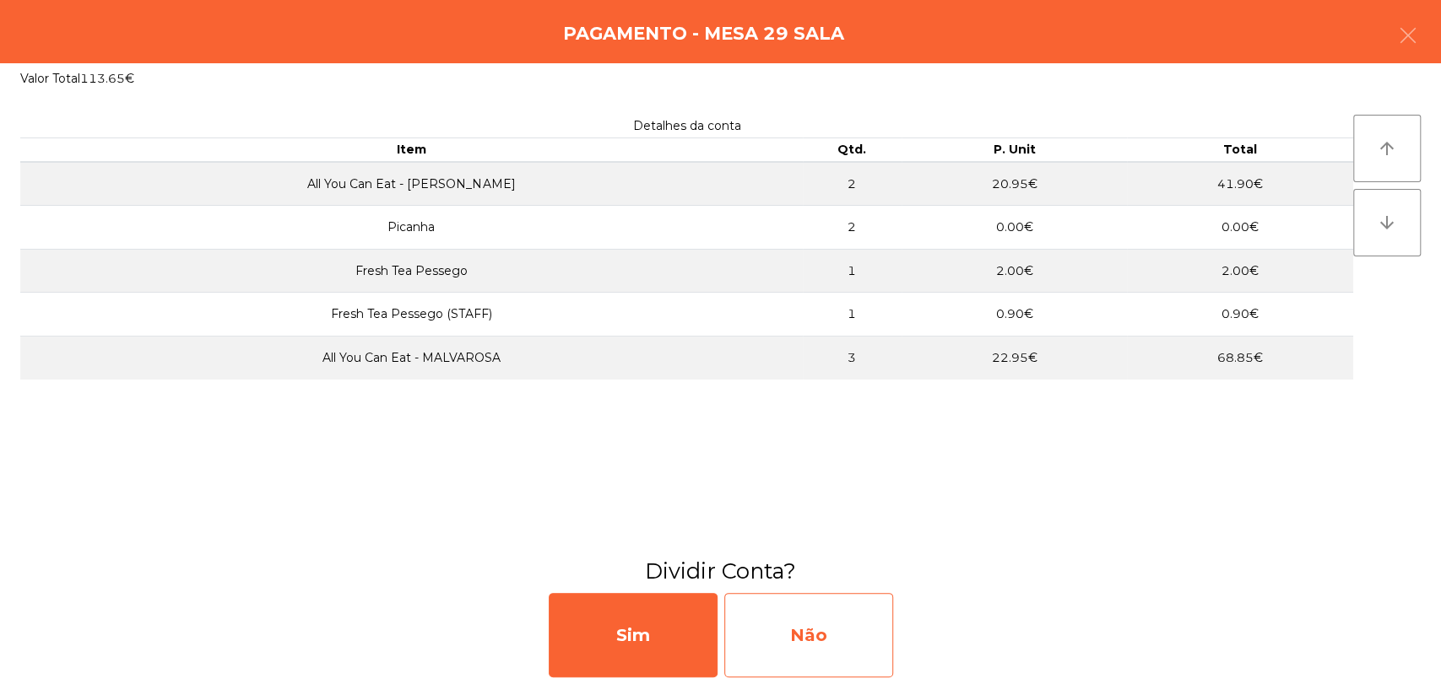
click at [803, 619] on div "Não" at bounding box center [808, 635] width 169 height 84
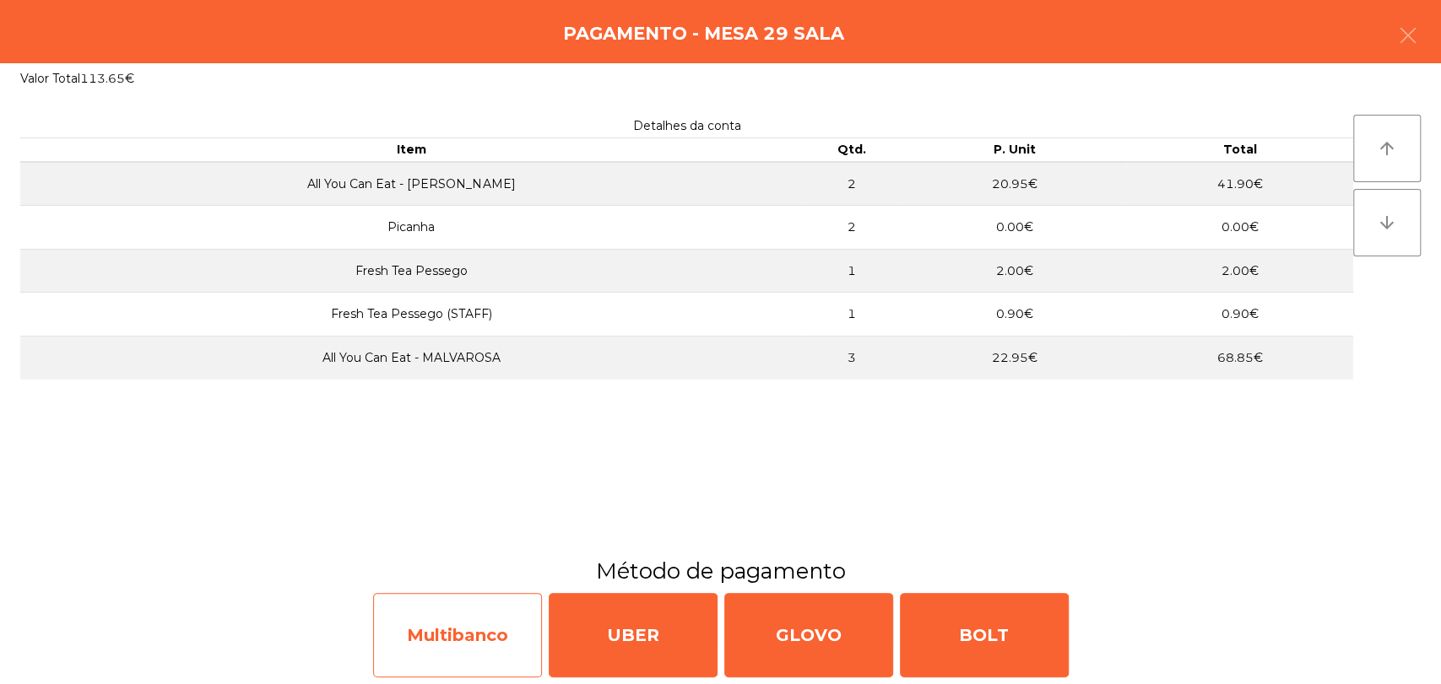
click at [446, 623] on div "Multibanco" at bounding box center [457, 635] width 169 height 84
select select "**"
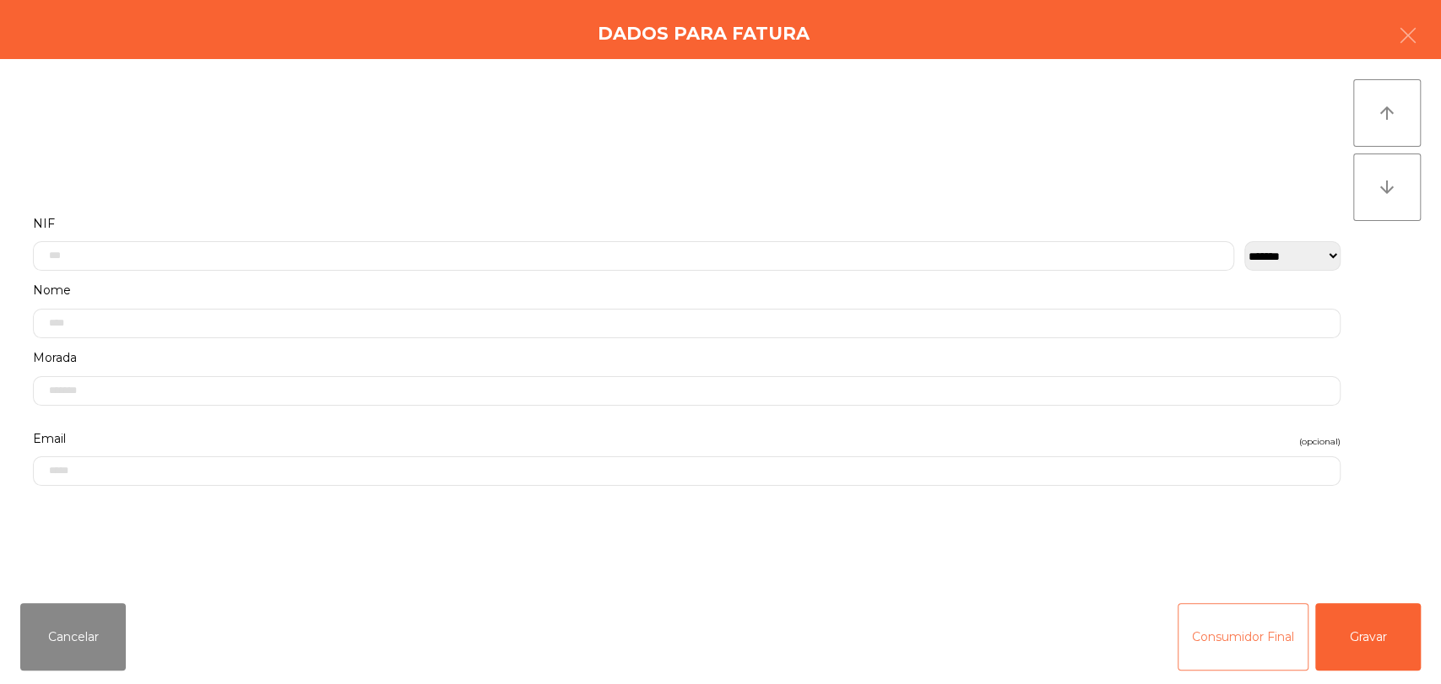
click at [1253, 630] on button "Consumidor Final" at bounding box center [1242, 637] width 131 height 68
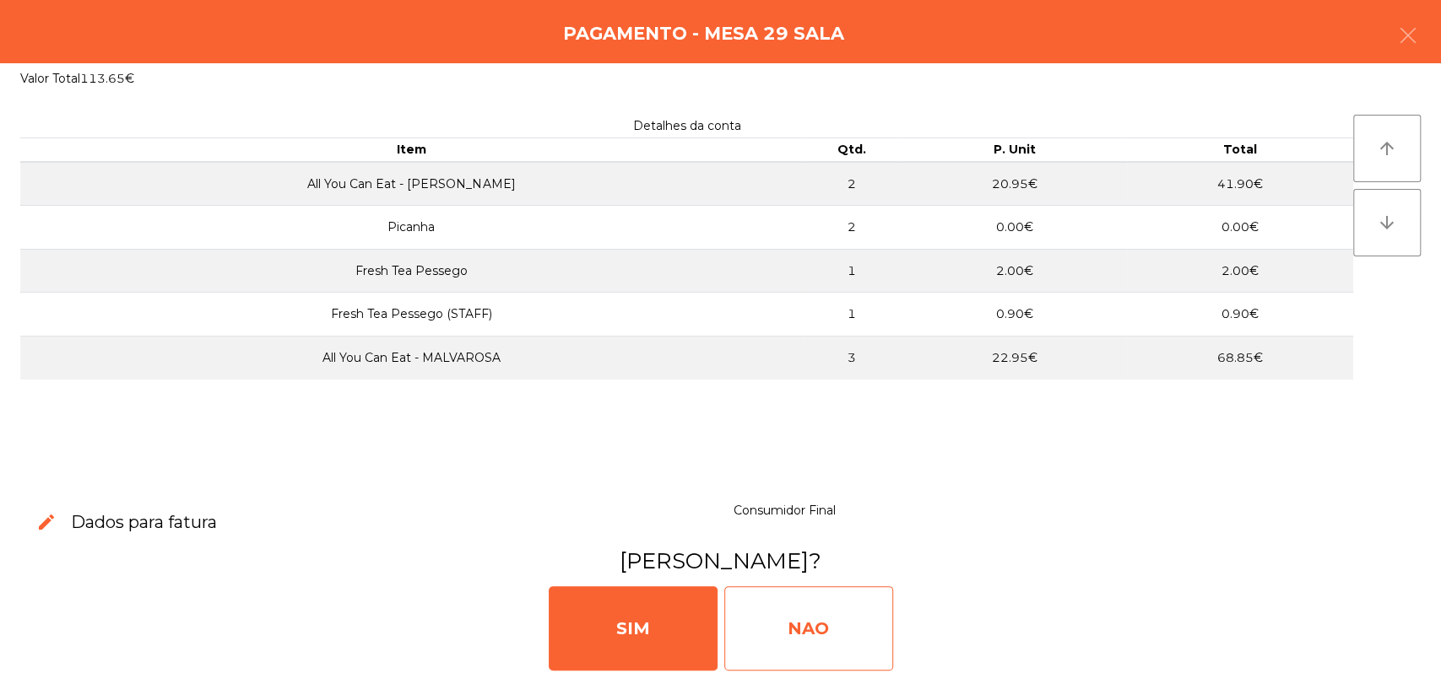
click at [814, 620] on div "NAO" at bounding box center [808, 629] width 169 height 84
